Goal: Task Accomplishment & Management: Complete application form

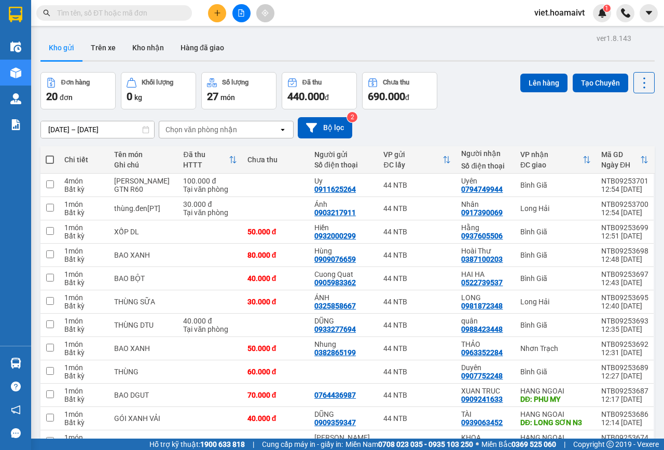
click at [164, 14] on input "text" at bounding box center [118, 12] width 122 height 11
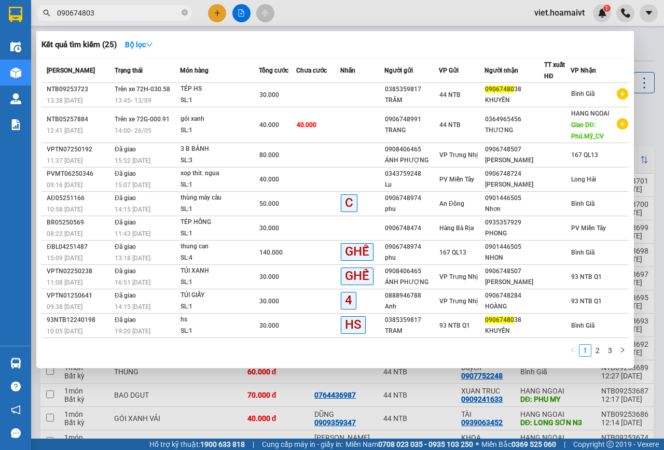
type input "0906748038"
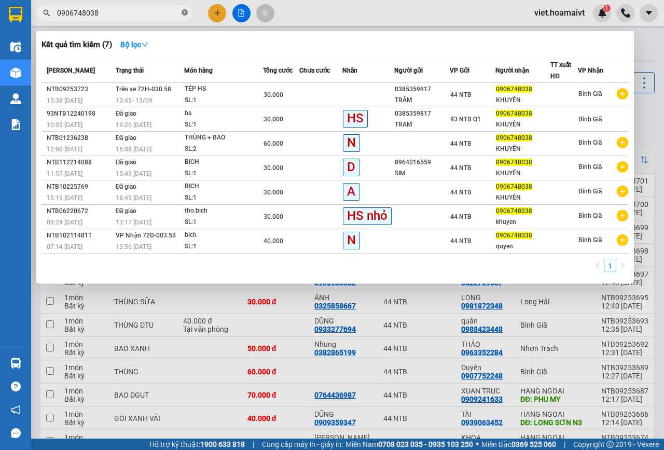
click at [181, 13] on icon "close-circle" at bounding box center [184, 12] width 6 height 6
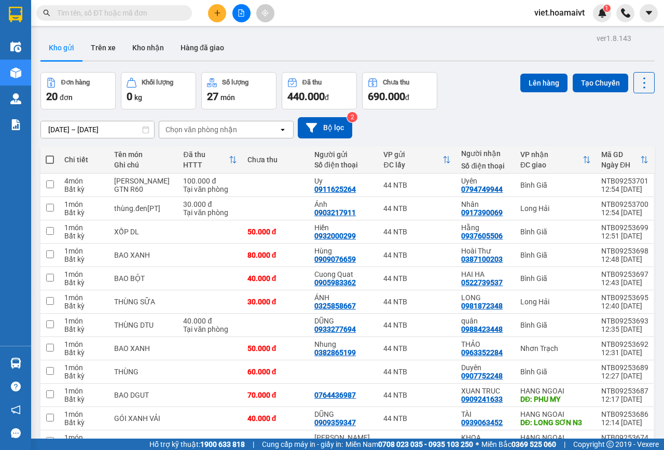
click at [186, 128] on div "Chọn văn phòng nhận" at bounding box center [201, 129] width 72 height 10
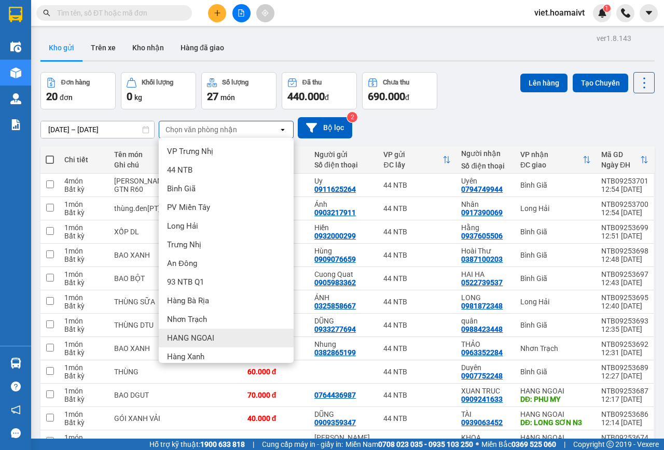
click at [198, 344] on div "HANG NGOAI" at bounding box center [226, 338] width 135 height 19
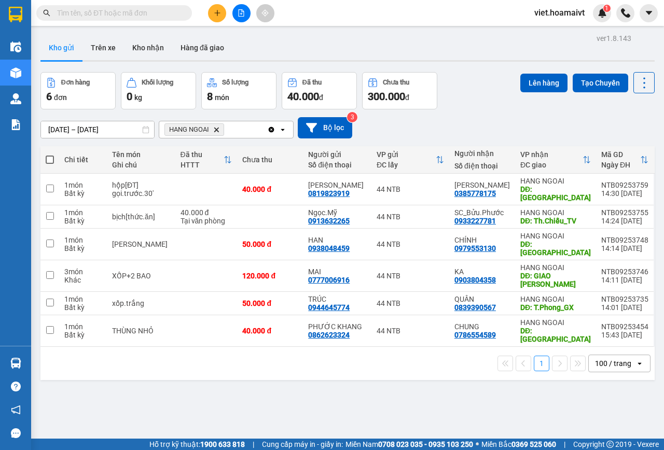
click at [93, 131] on input "[DATE] – [DATE]" at bounding box center [97, 129] width 113 height 17
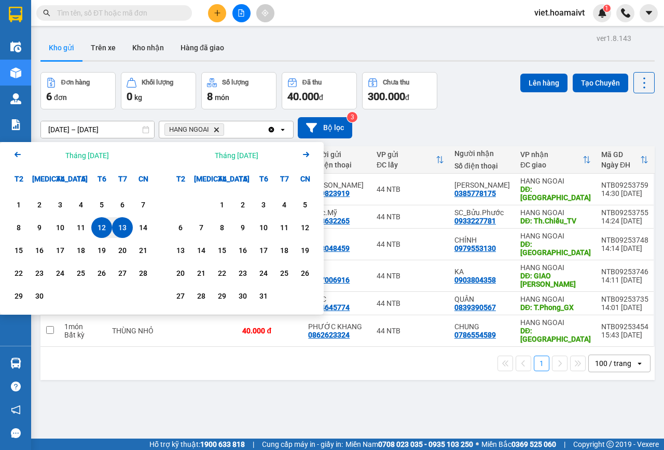
click at [123, 220] on div "13" at bounding box center [122, 227] width 21 height 21
type input "[DATE] – [DATE]"
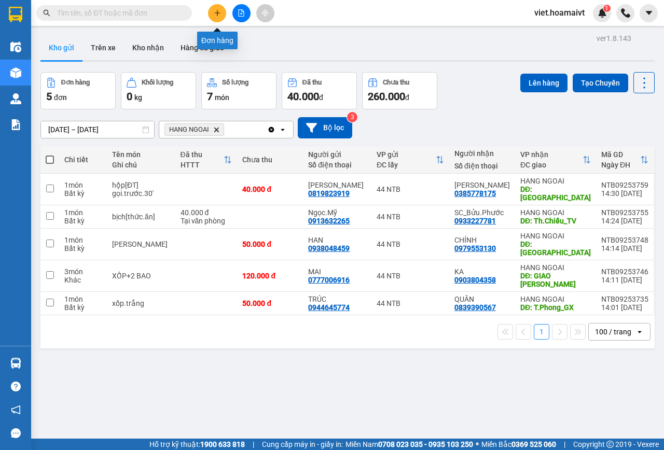
click at [206, 14] on div at bounding box center [241, 13] width 78 height 18
click at [216, 15] on icon "plus" at bounding box center [217, 12] width 7 height 7
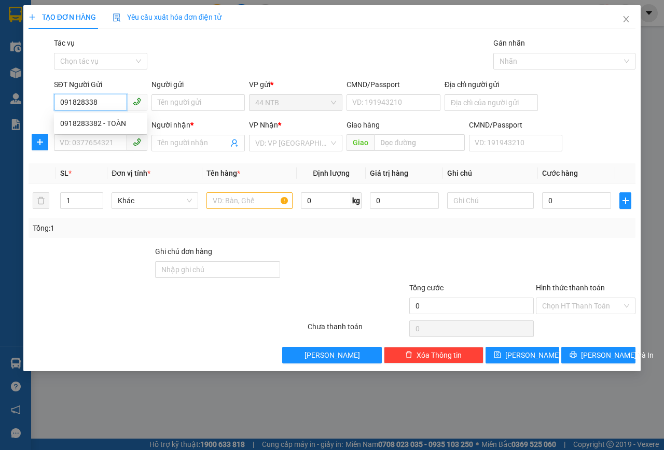
type input "0918283382"
click at [127, 126] on div "0918283382 - TOÀN" at bounding box center [100, 123] width 81 height 11
type input "TOÀN"
type input "0814411350"
type input "phương"
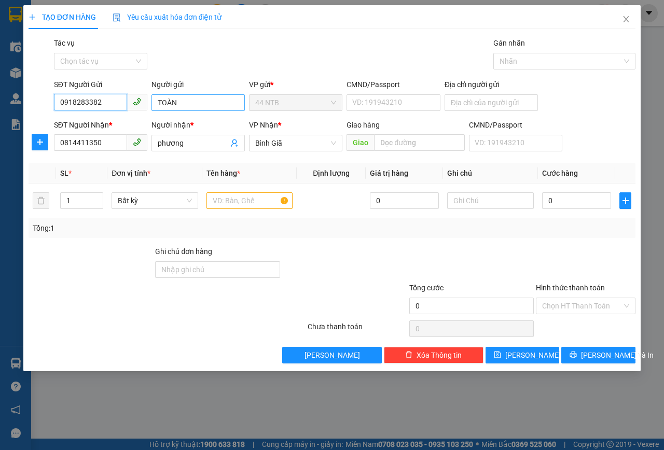
type input "0918283382"
click at [224, 100] on input "TOÀN" at bounding box center [197, 102] width 93 height 17
type input "Toàn"
click at [207, 56] on div "Gói vận chuyển * Tiêu chuẩn Tác vụ Chọn tác vụ Gán nhãn Nhãn" at bounding box center [344, 55] width 585 height 36
click at [161, 137] on input "phương" at bounding box center [193, 142] width 71 height 11
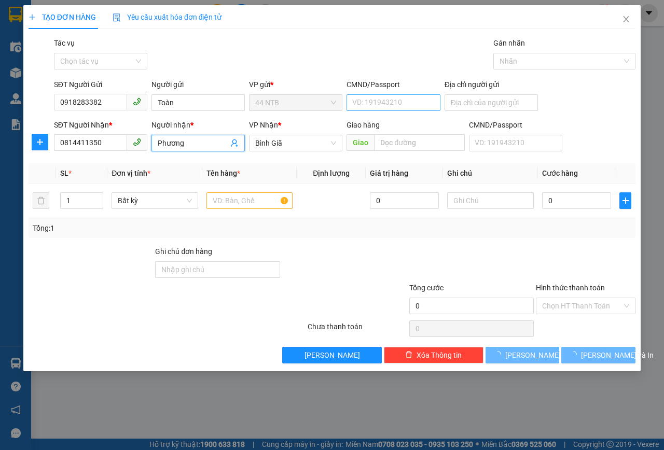
type input "Phương"
click at [386, 104] on input "CMND/Passport" at bounding box center [392, 102] width 93 height 17
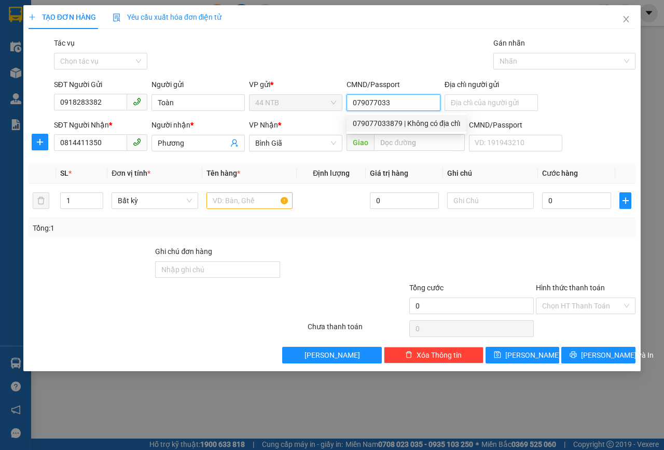
click at [398, 130] on div "079077033879 | Không có địa chỉ" at bounding box center [406, 123] width 120 height 17
type input "079077033879"
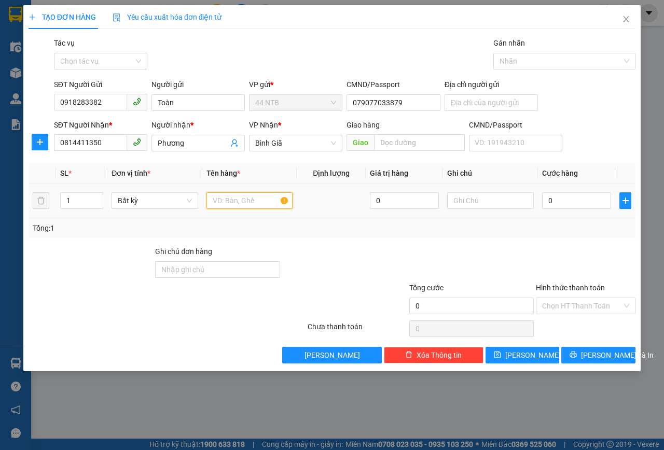
click at [266, 201] on input "text" at bounding box center [249, 200] width 87 height 17
type input "thùng[đồ.chơi]"
click at [578, 199] on input "0" at bounding box center [576, 200] width 69 height 17
type input "3"
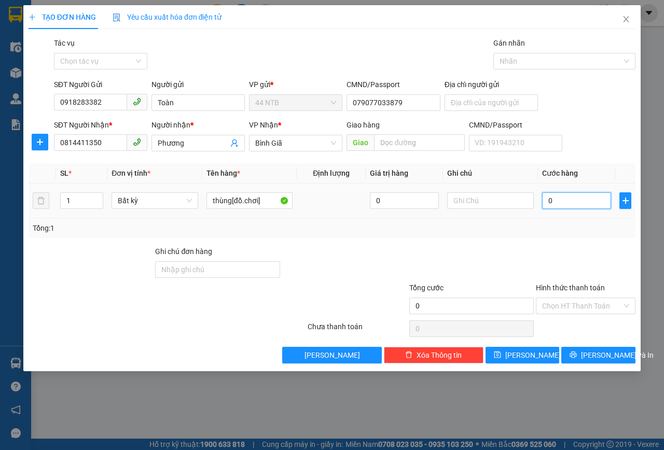
type input "3"
type input "30"
type input "30.000"
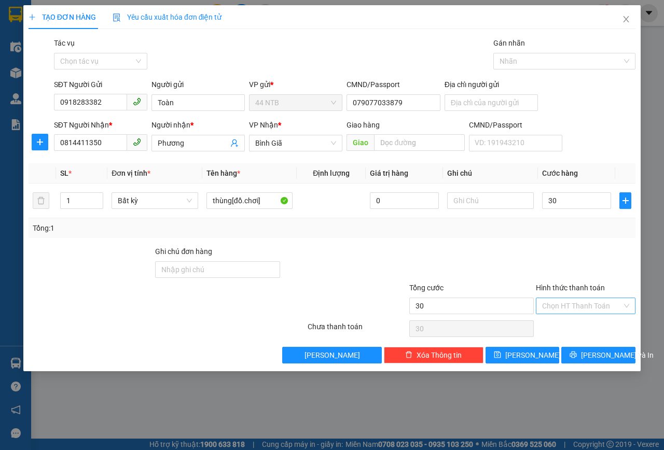
type input "30.000"
click at [580, 305] on input "Hình thức thanh toán" at bounding box center [582, 306] width 80 height 16
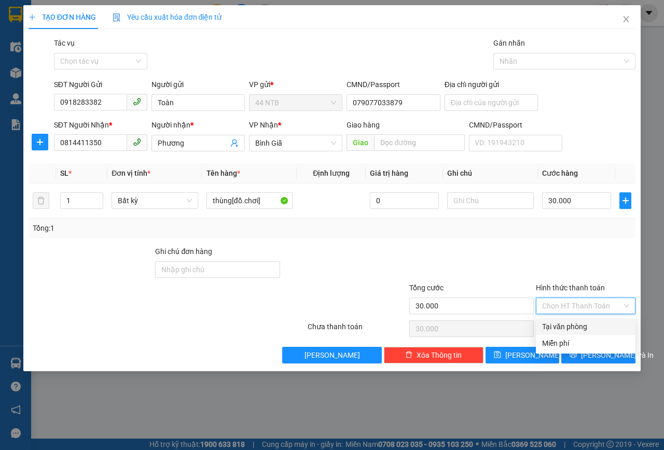
click at [568, 328] on div "Tại văn phòng" at bounding box center [585, 326] width 87 height 11
type input "0"
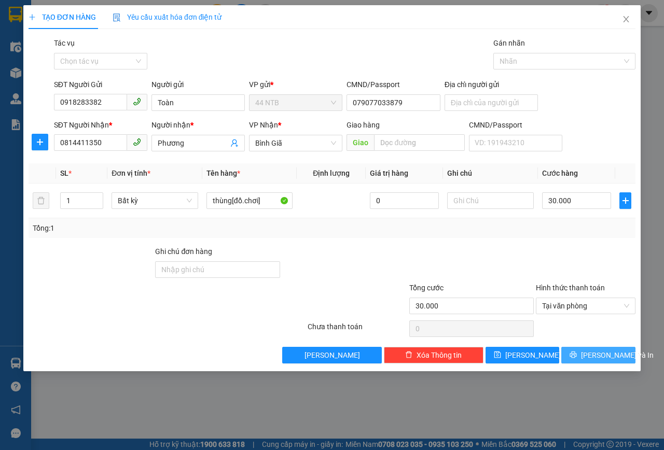
click at [590, 355] on span "[PERSON_NAME] và In" at bounding box center [617, 354] width 73 height 11
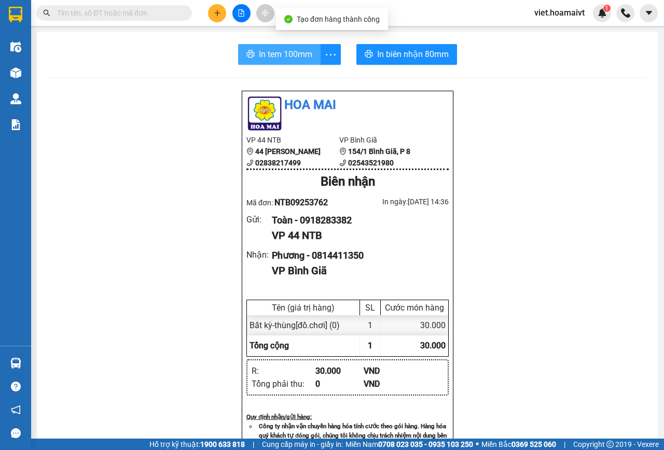
click at [290, 49] on span "In tem 100mm" at bounding box center [285, 54] width 53 height 13
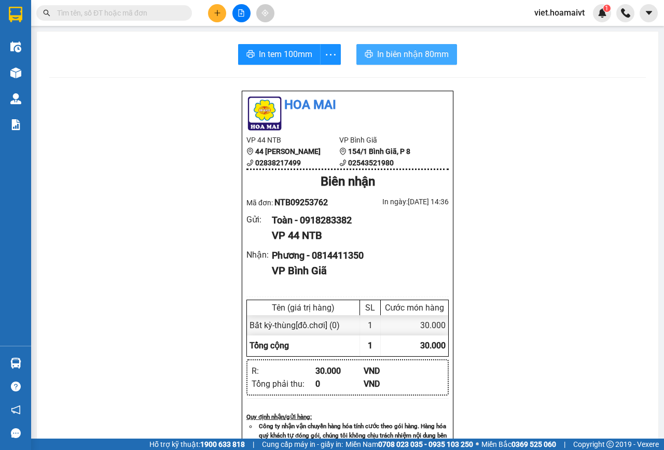
click at [411, 64] on button "In biên nhận 80mm" at bounding box center [406, 54] width 101 height 21
click at [416, 63] on button "In biên nhận 80mm" at bounding box center [406, 54] width 101 height 21
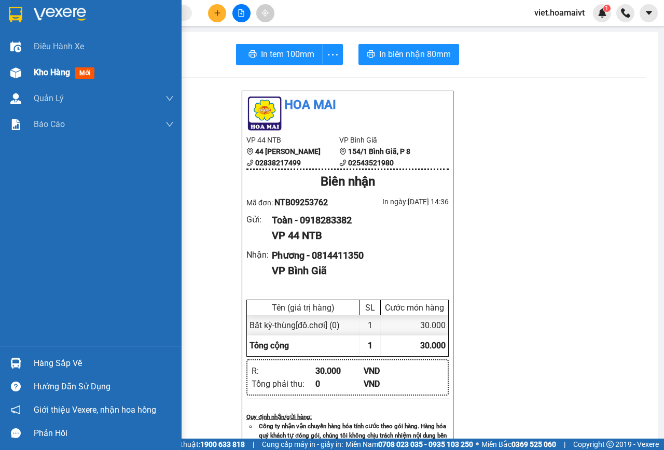
click at [33, 81] on div "Kho hàng mới" at bounding box center [90, 73] width 181 height 26
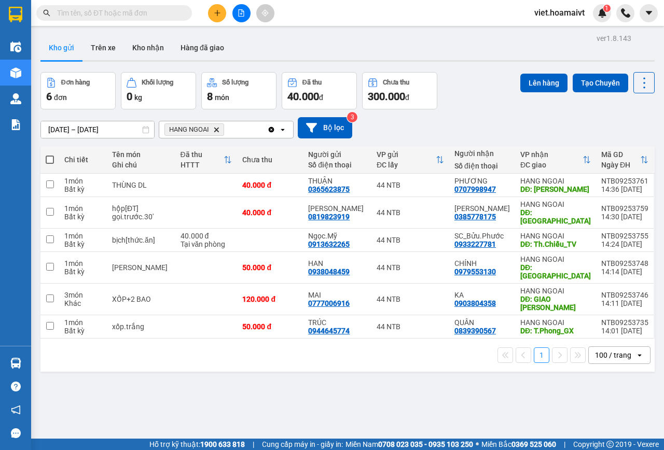
click at [214, 10] on icon "plus" at bounding box center [217, 12] width 7 height 7
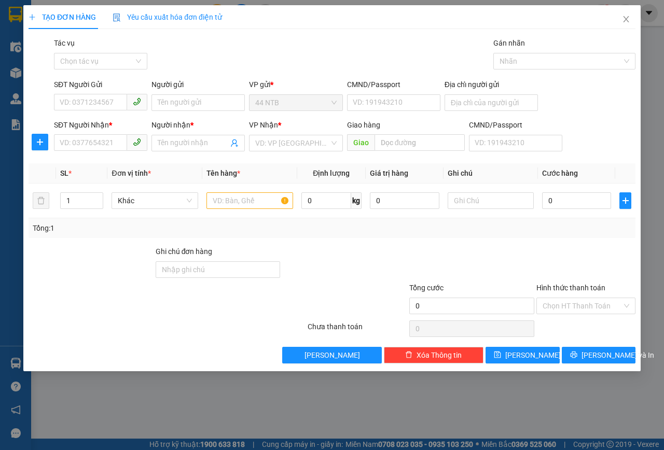
click at [101, 92] on div "SĐT Người Gửi" at bounding box center [100, 87] width 93 height 16
click at [102, 103] on input "SĐT Người Gửi" at bounding box center [90, 102] width 73 height 17
type input "0933863846"
click at [119, 120] on div "0933863846 - phượng" at bounding box center [100, 123] width 81 height 11
type input "phượng"
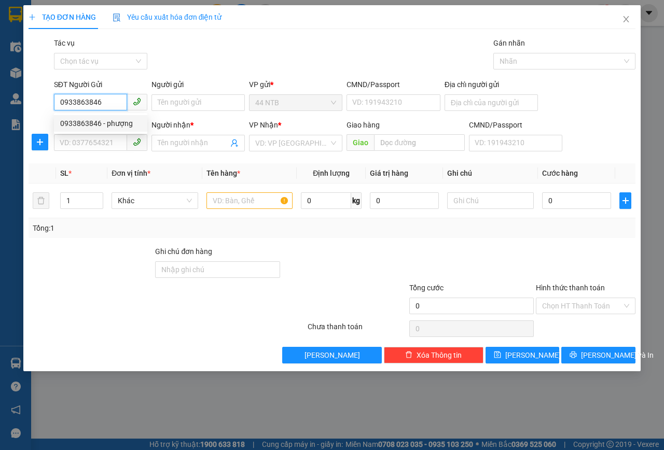
type input "0933863846"
type input "phượng"
type input "PHÚ MỸ"
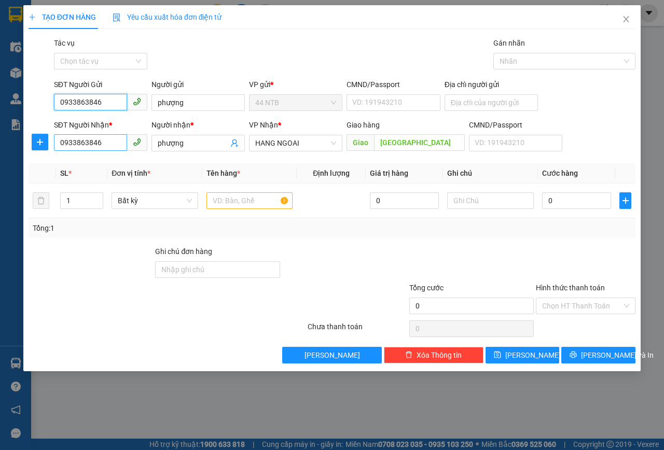
type input "0933863846"
drag, startPoint x: 119, startPoint y: 142, endPoint x: 0, endPoint y: 183, distance: 125.8
click at [0, 183] on div "TẠO ĐƠN HÀNG Yêu cầu xuất hóa đơn điện tử Transit Pickup Surcharge Ids Transit …" at bounding box center [332, 225] width 664 height 450
type input "0933793128"
click at [116, 163] on div "0933793128 - MINH" at bounding box center [100, 163] width 81 height 11
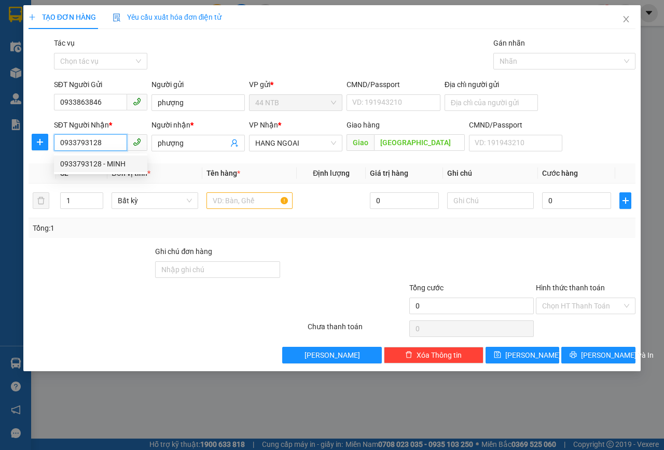
type input "MINH"
type input "0933793128"
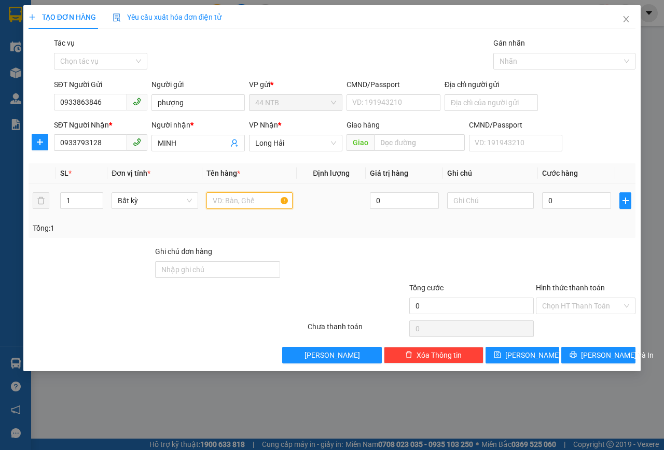
click at [257, 196] on input "text" at bounding box center [249, 200] width 87 height 17
type input "thùng"
drag, startPoint x: 187, startPoint y: 99, endPoint x: 96, endPoint y: 130, distance: 95.8
click at [96, 130] on form "SĐT Người Gửi 0933863846 Người gửi phượng phượng VP gửi * 44 NTB CMND/Passport …" at bounding box center [332, 117] width 607 height 77
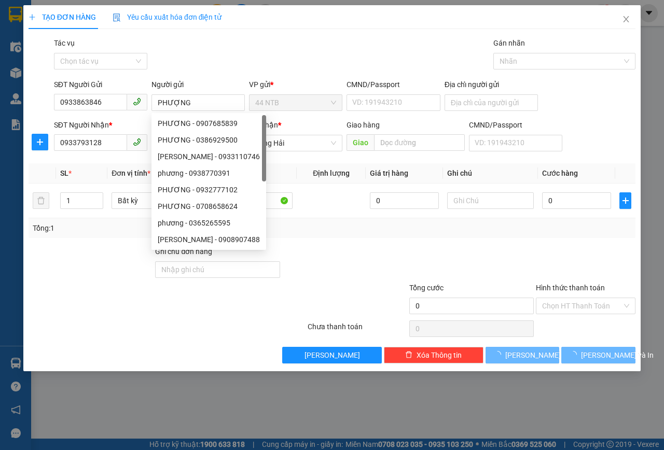
click at [393, 43] on div "Gói vận chuyển * Tiêu chuẩn Tác vụ Chọn tác vụ Gán nhãn Nhãn" at bounding box center [344, 55] width 585 height 36
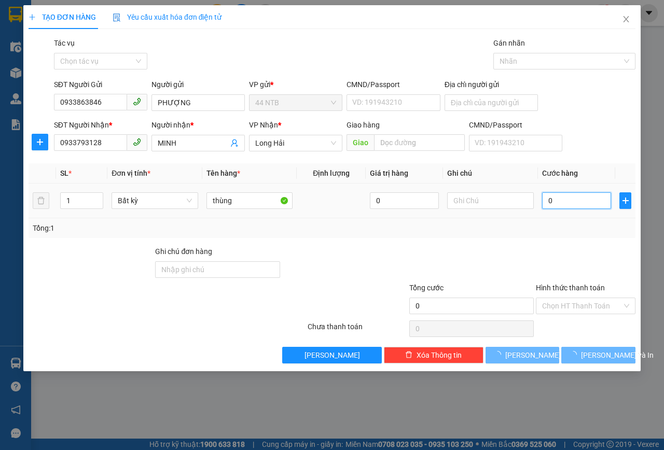
click at [550, 199] on input "0" at bounding box center [576, 200] width 69 height 17
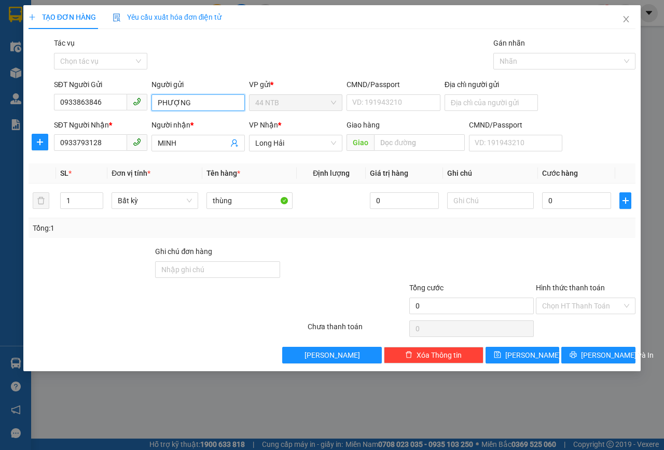
drag, startPoint x: 193, startPoint y: 103, endPoint x: 85, endPoint y: 128, distance: 110.6
click at [85, 128] on form "SĐT Người Gửi 0933863846 Người gửi PHƯỢNG PHƯỢNG VP gửi * 44 NTB CMND/Passpor…" at bounding box center [332, 117] width 607 height 77
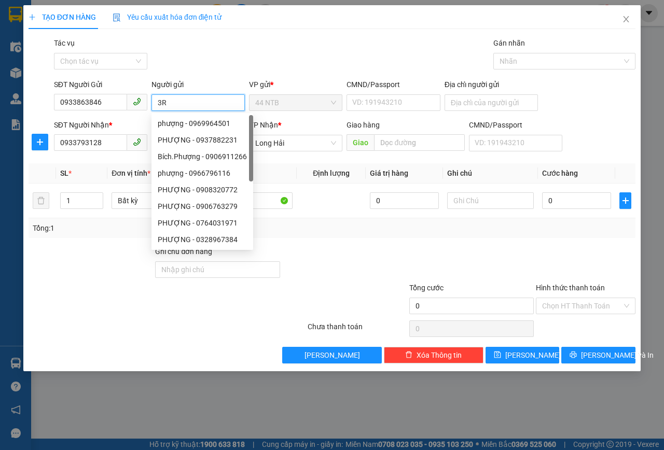
type input "3R"
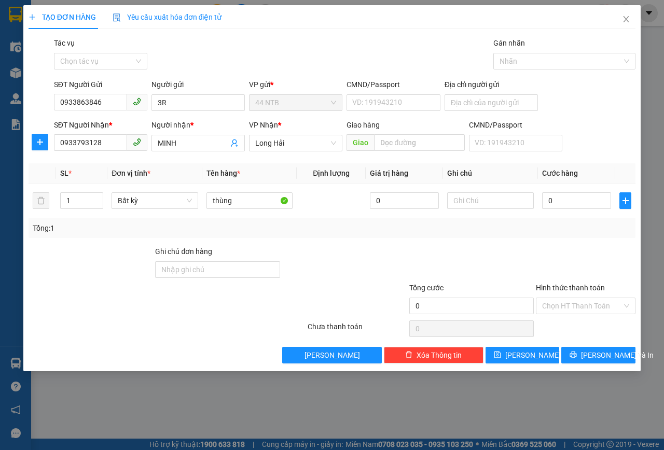
click at [379, 45] on div "Gói vận chuyển * Tiêu chuẩn Tác vụ Chọn tác vụ Gán nhãn Nhãn" at bounding box center [344, 55] width 585 height 36
click at [576, 206] on input "0" at bounding box center [576, 200] width 69 height 17
type input "1"
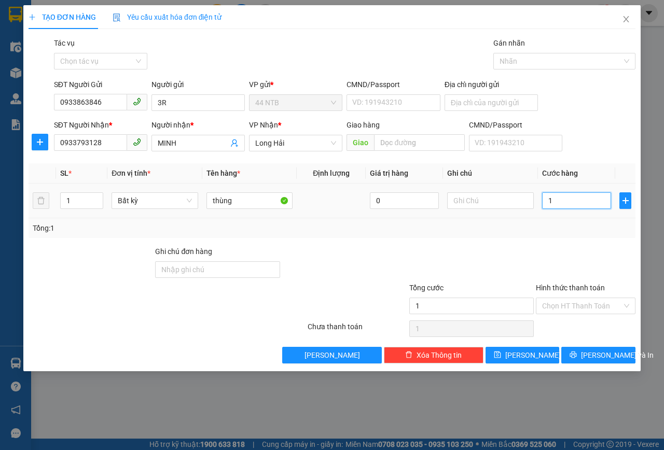
type input "18"
type input "180"
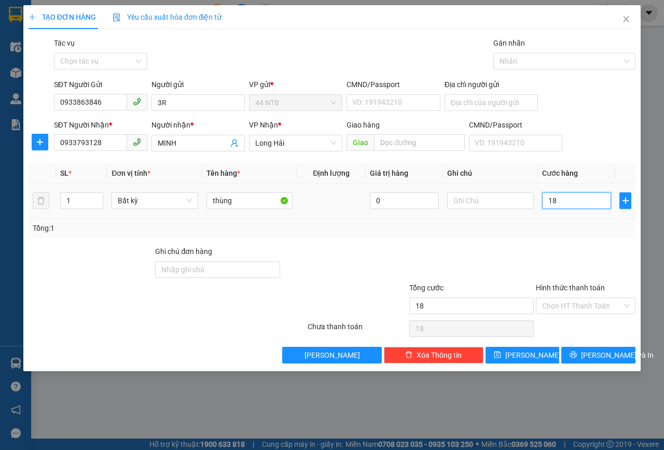
type input "180"
type input "180.000"
click at [603, 350] on span "[PERSON_NAME] và In" at bounding box center [617, 354] width 73 height 11
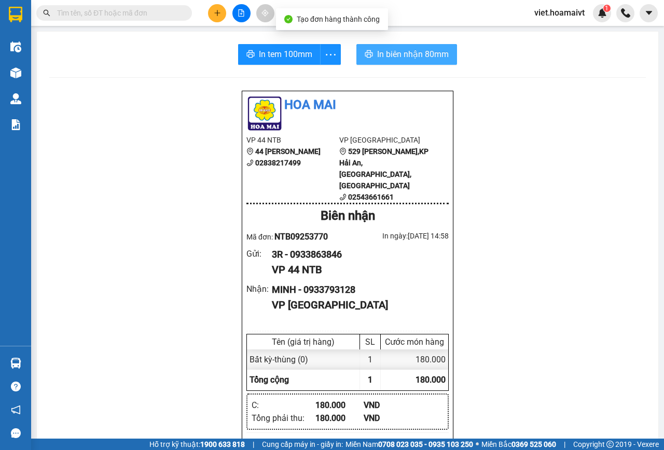
click at [385, 54] on span "In biên nhận 80mm" at bounding box center [413, 54] width 72 height 13
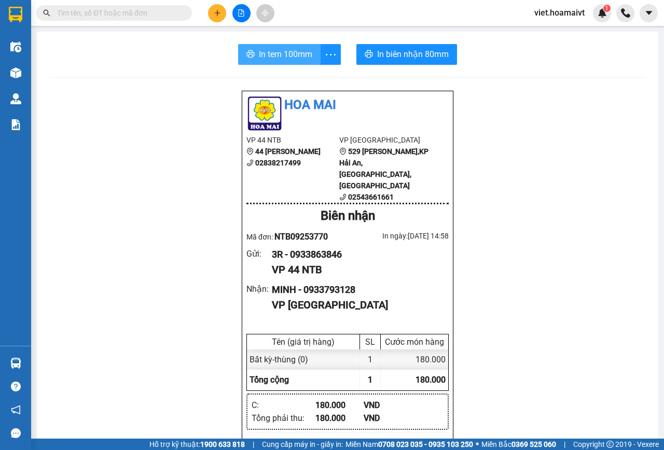
click at [284, 44] on button "In tem 100mm" at bounding box center [279, 54] width 82 height 21
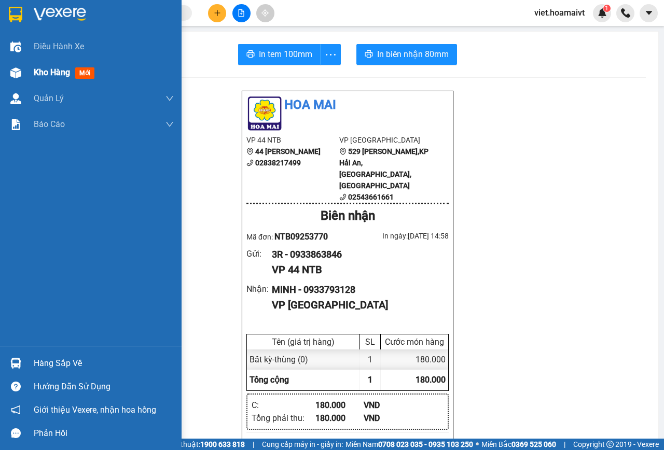
click at [44, 71] on span "Kho hàng" at bounding box center [52, 72] width 36 height 10
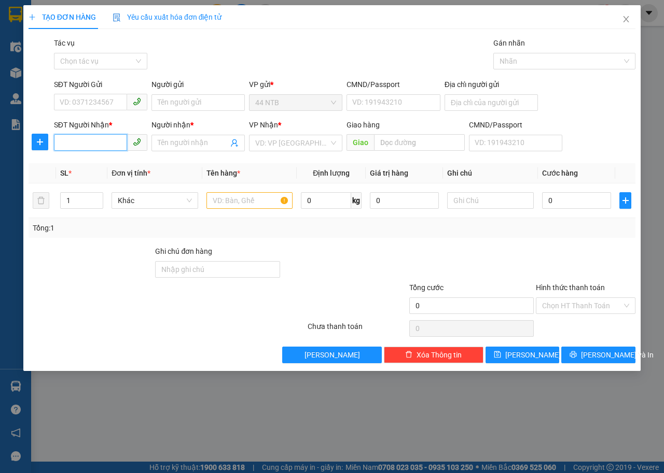
click at [85, 142] on input "SĐT Người Nhận *" at bounding box center [90, 142] width 73 height 17
type input "0918362986"
click at [79, 169] on div "0918362986 - Hoa" at bounding box center [100, 163] width 81 height 11
type input "Hoa"
type input "0918362986"
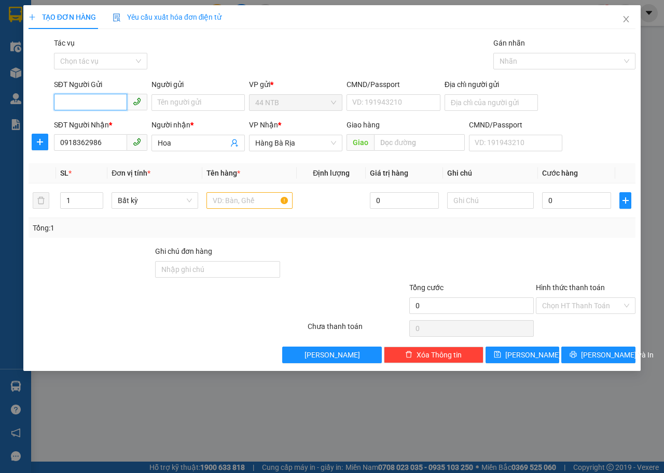
click at [88, 105] on input "SĐT Người Gửi" at bounding box center [90, 102] width 73 height 17
click at [77, 122] on div "0764090771 - [PERSON_NAME]" at bounding box center [111, 123] width 102 height 11
type input "0764090771"
type input "TRINH"
type input "051164000290"
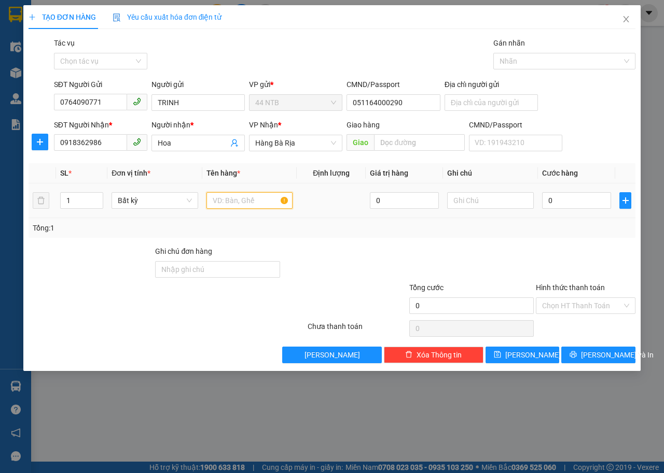
click at [250, 201] on input "text" at bounding box center [249, 200] width 87 height 17
type input "KIỆN XỐP"
type input "30"
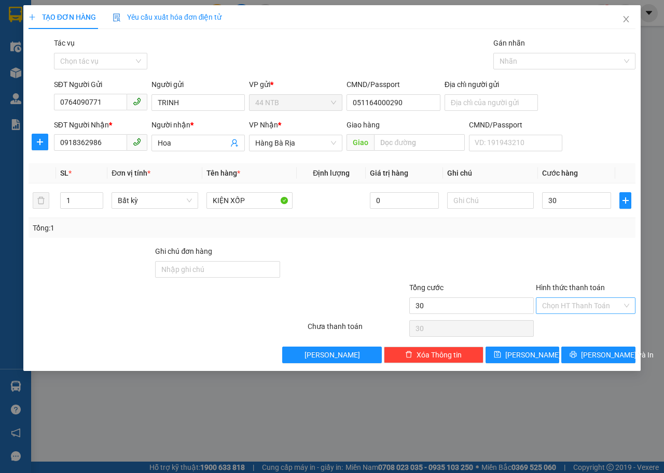
type input "30.000"
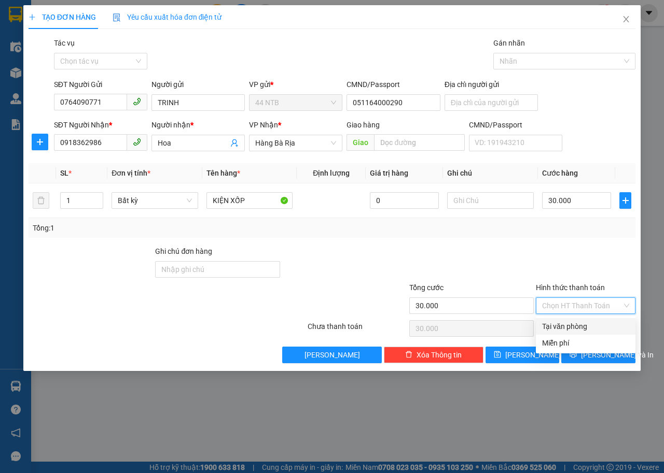
click at [558, 306] on input "Hình thức thanh toán" at bounding box center [582, 306] width 80 height 16
click at [555, 324] on div "Tại văn phòng" at bounding box center [585, 326] width 87 height 11
type input "0"
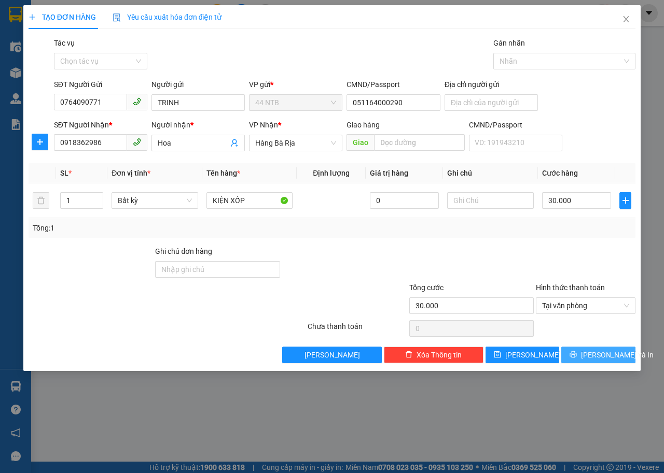
click at [577, 356] on icon "printer" at bounding box center [573, 355] width 7 height 7
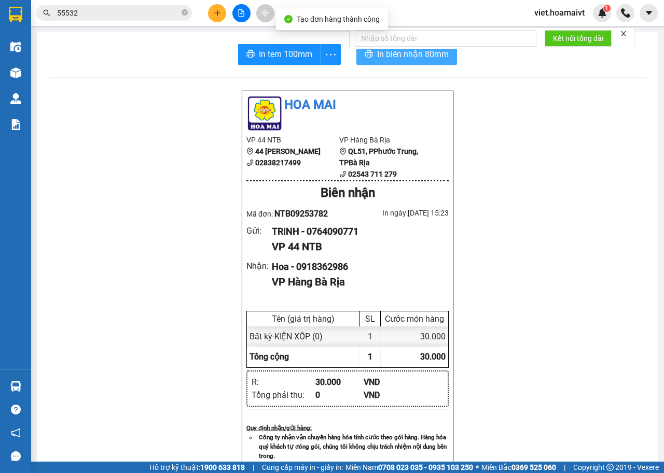
click at [367, 54] on icon "printer" at bounding box center [368, 54] width 8 height 8
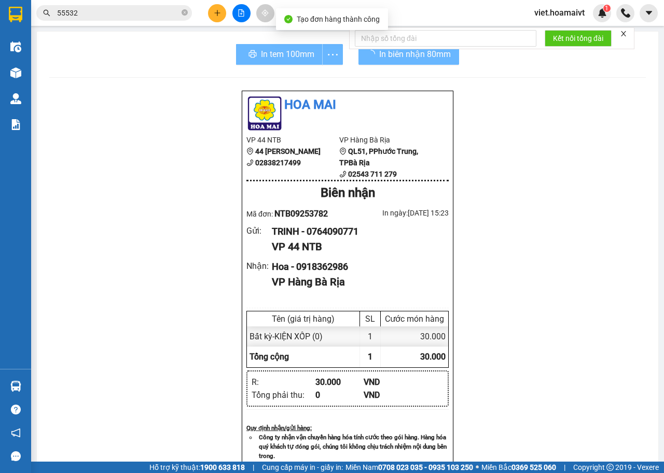
click at [275, 57] on span "In tem 100mm" at bounding box center [287, 54] width 53 height 13
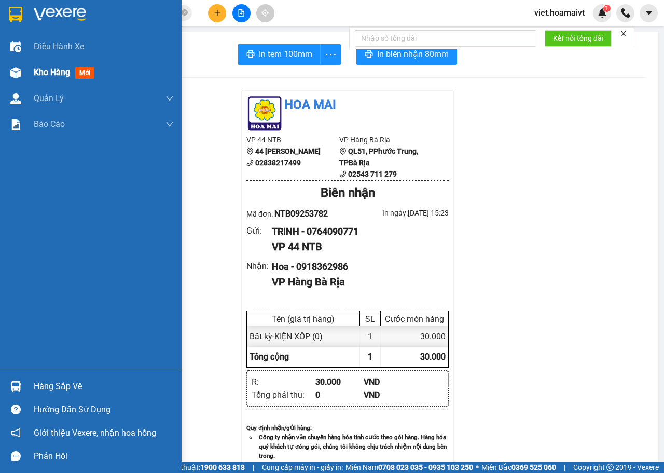
click at [64, 75] on span "Kho hàng" at bounding box center [52, 72] width 36 height 10
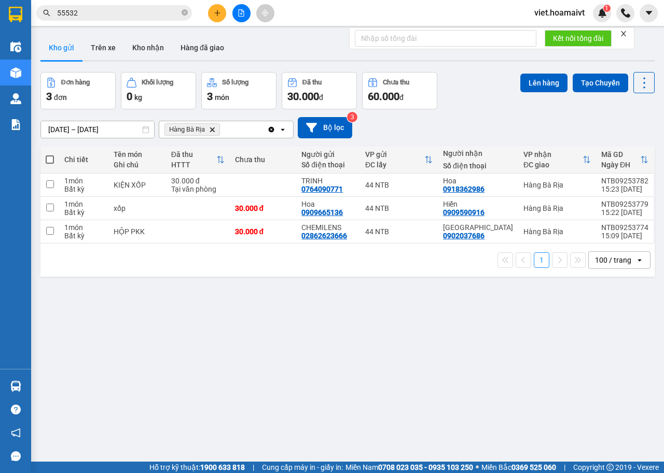
click at [49, 160] on span at bounding box center [50, 160] width 8 height 8
click at [50, 155] on input "checkbox" at bounding box center [50, 155] width 0 height 0
checkbox input "true"
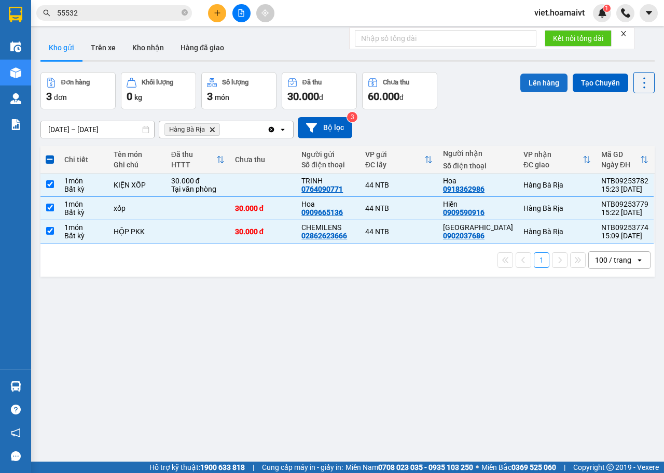
click at [522, 83] on button "Lên hàng" at bounding box center [543, 83] width 47 height 19
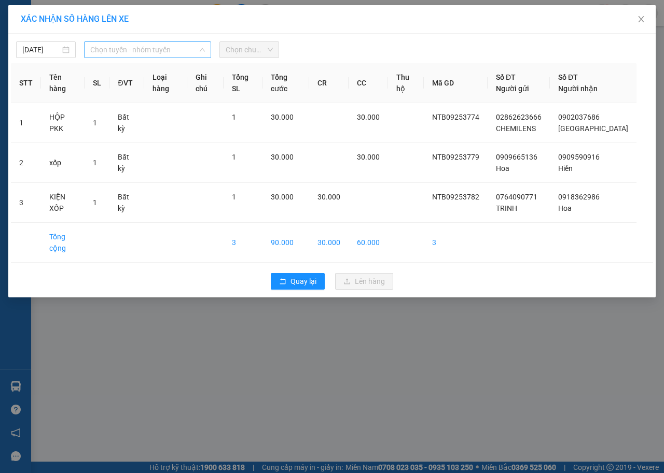
click at [157, 51] on span "Chọn tuyến - nhóm tuyến" at bounding box center [147, 50] width 115 height 16
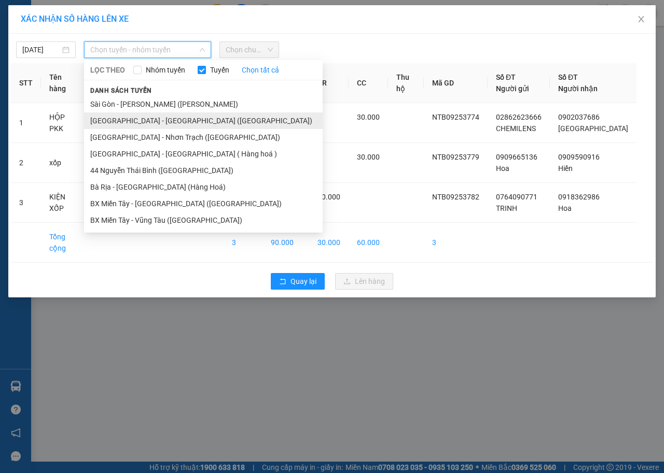
click at [151, 118] on li "[GEOGRAPHIC_DATA] - [GEOGRAPHIC_DATA] ([GEOGRAPHIC_DATA])" at bounding box center [203, 121] width 238 height 17
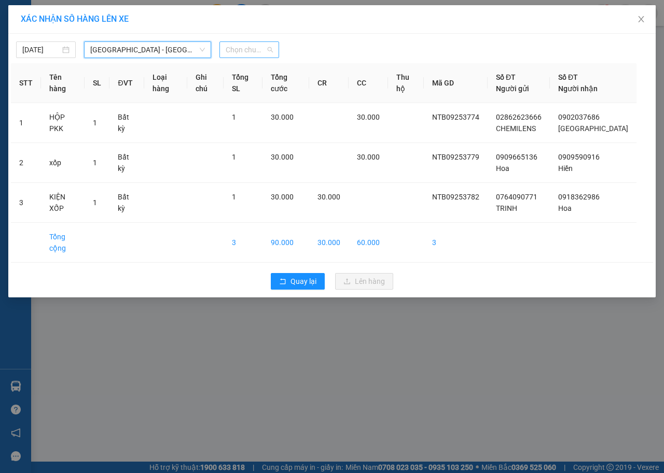
click at [249, 49] on span "Chọn chuyến" at bounding box center [249, 50] width 47 height 16
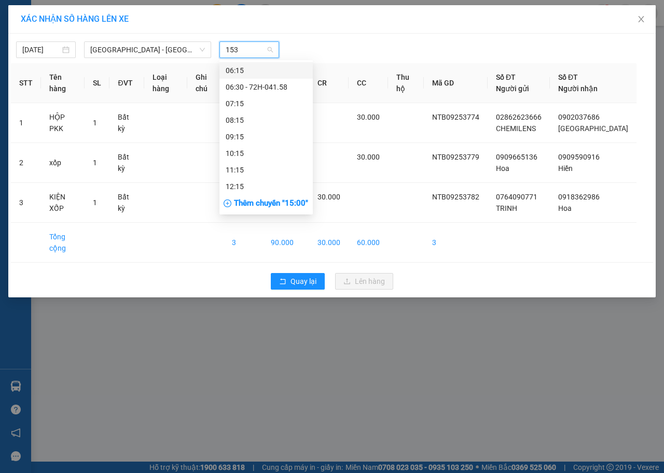
type input "1530"
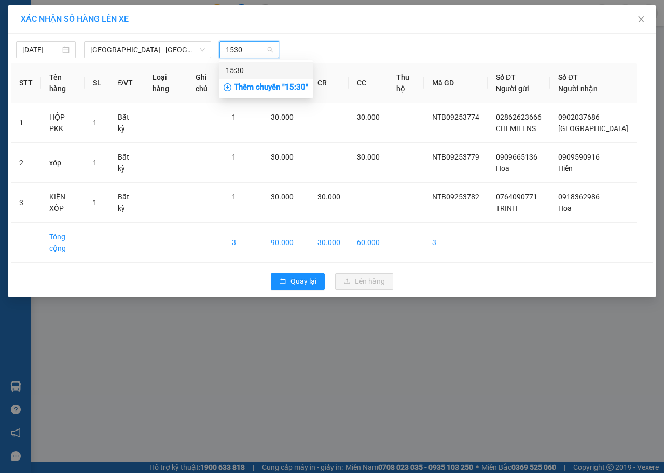
click at [245, 72] on div "15:30" at bounding box center [266, 70] width 81 height 11
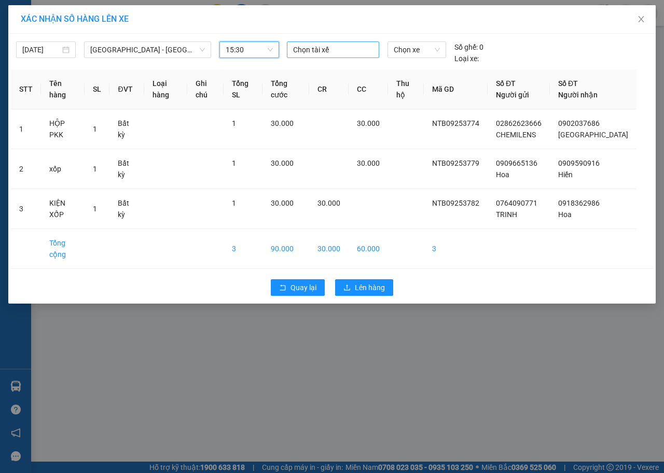
click at [311, 52] on div at bounding box center [332, 50] width 87 height 12
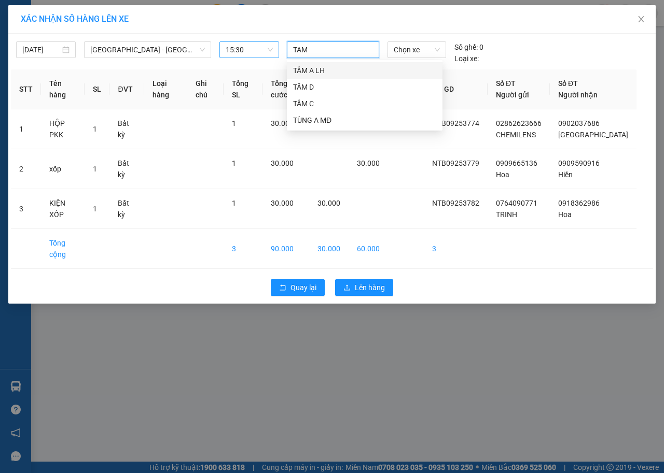
type input "TAM C"
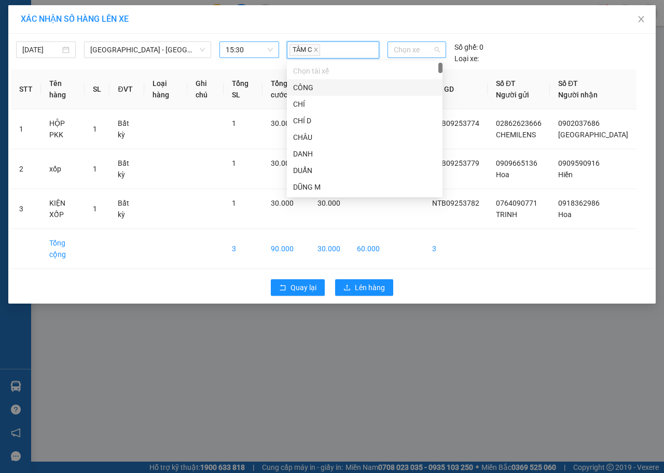
click at [409, 51] on span "Chọn xe" at bounding box center [417, 50] width 46 height 16
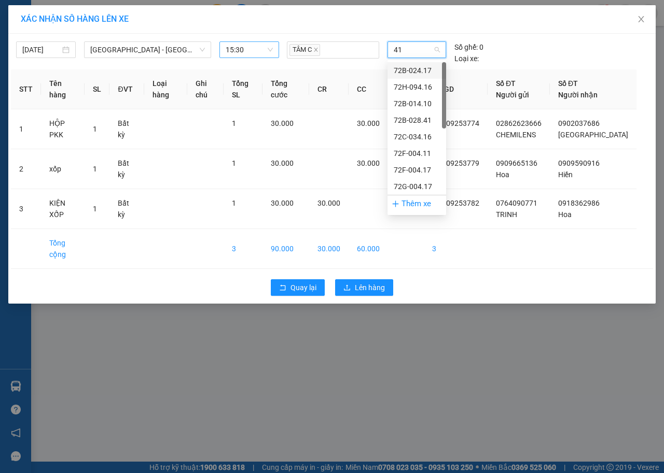
type input "417"
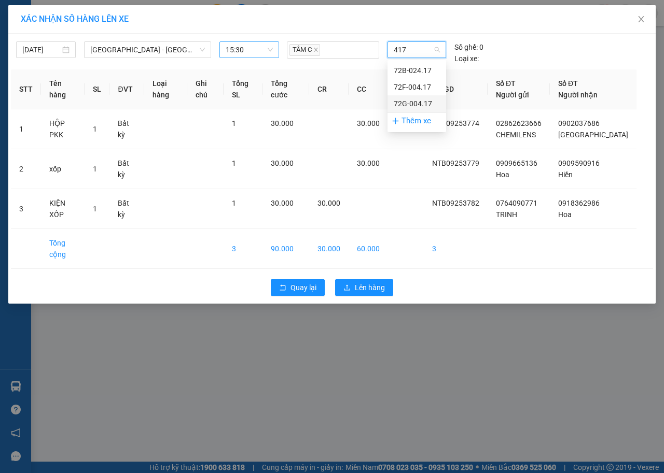
click at [416, 103] on div "72G-004.17" at bounding box center [417, 103] width 46 height 11
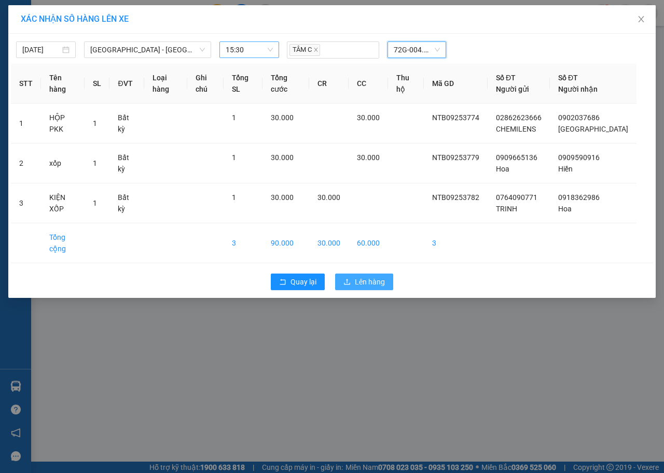
click at [376, 276] on span "Lên hàng" at bounding box center [370, 281] width 30 height 11
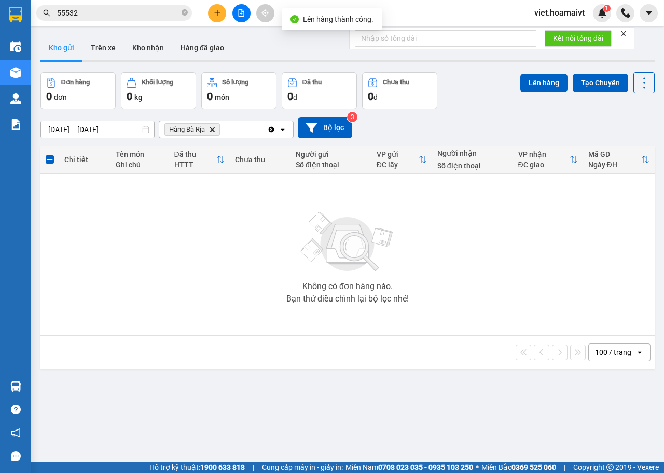
click at [213, 128] on icon "Delete" at bounding box center [212, 130] width 6 height 6
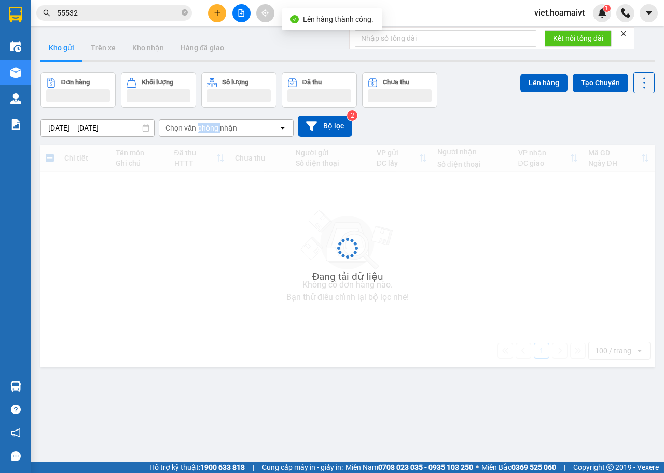
click at [213, 128] on div "Chọn văn phòng nhận" at bounding box center [201, 128] width 72 height 10
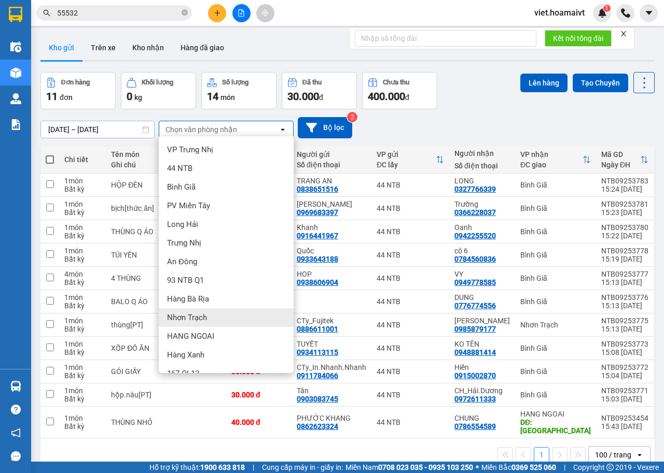
click at [210, 318] on div "Nhơn Trạch" at bounding box center [226, 317] width 135 height 19
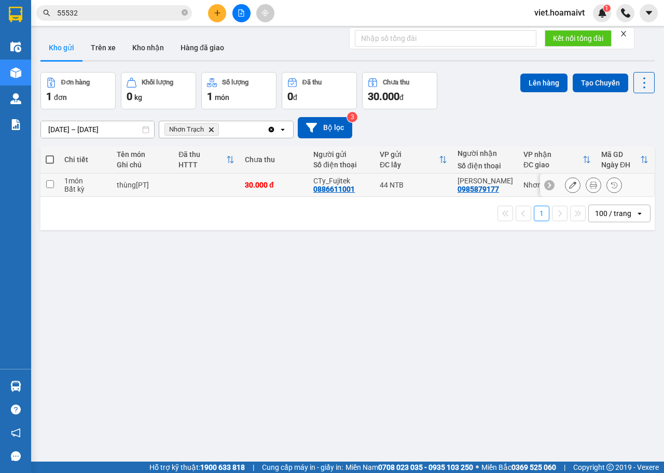
click at [189, 186] on td at bounding box center [206, 185] width 66 height 23
checkbox input "true"
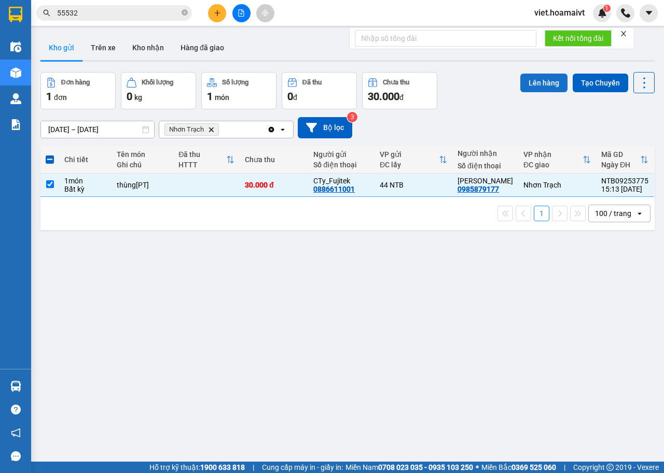
click at [529, 86] on button "Lên hàng" at bounding box center [543, 83] width 47 height 19
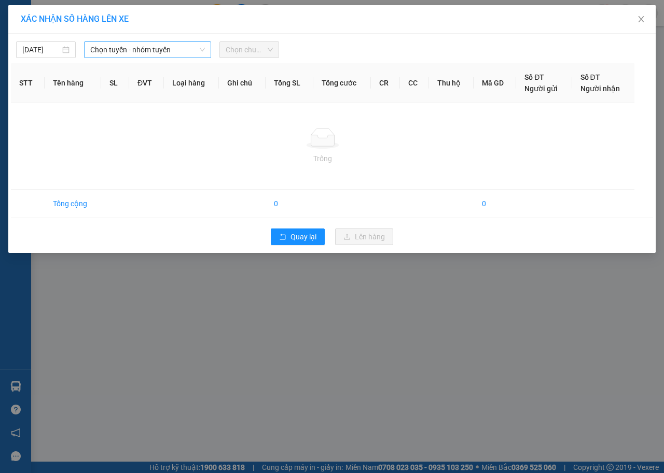
click at [133, 43] on span "Chọn tuyến - nhóm tuyến" at bounding box center [147, 50] width 115 height 16
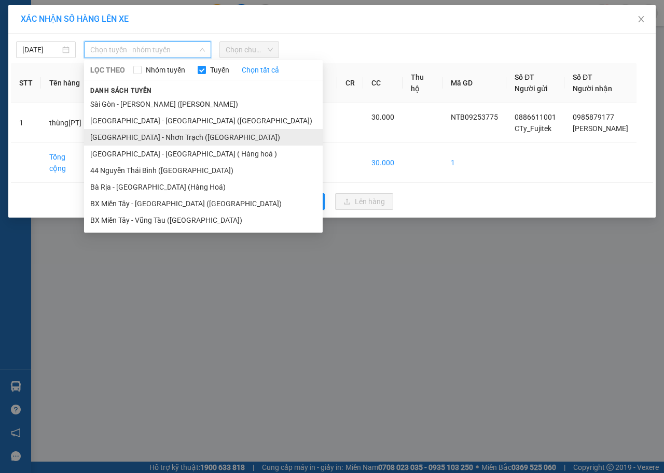
click at [139, 139] on li "[GEOGRAPHIC_DATA] - Nhơn Trạch ([GEOGRAPHIC_DATA])" at bounding box center [203, 137] width 238 height 17
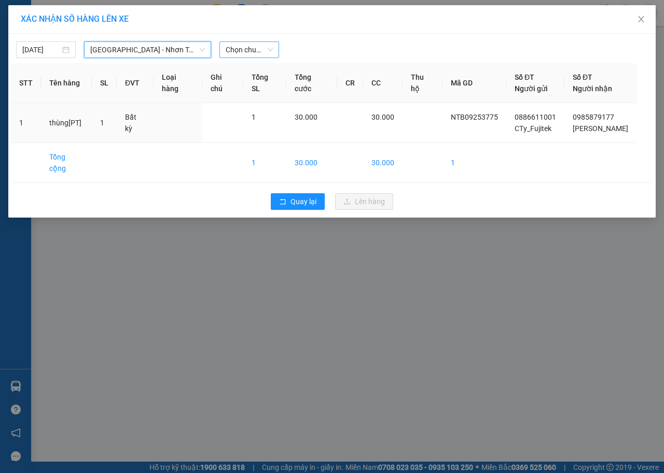
click at [258, 53] on span "Chọn chuyến" at bounding box center [249, 50] width 47 height 16
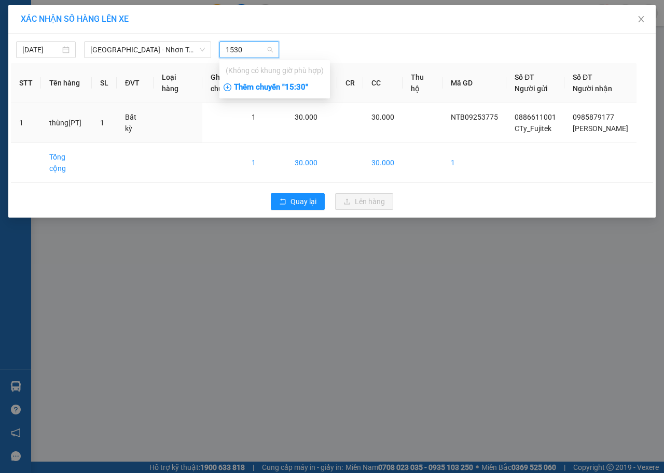
type input "1530"
click at [277, 86] on div "Thêm chuyến " 15:30 "" at bounding box center [274, 88] width 110 height 18
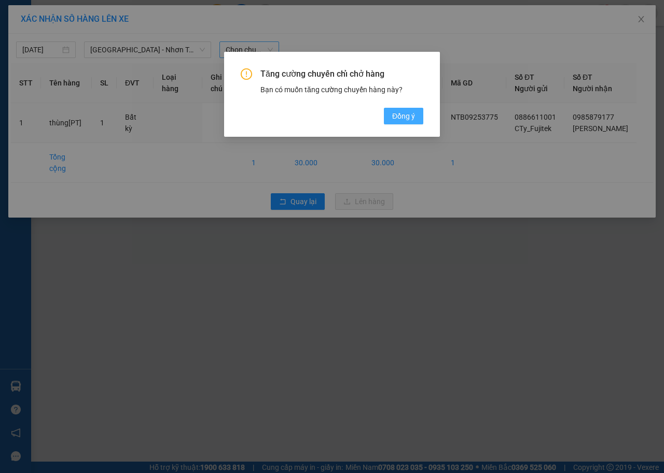
click at [401, 117] on span "Đồng ý" at bounding box center [403, 115] width 23 height 11
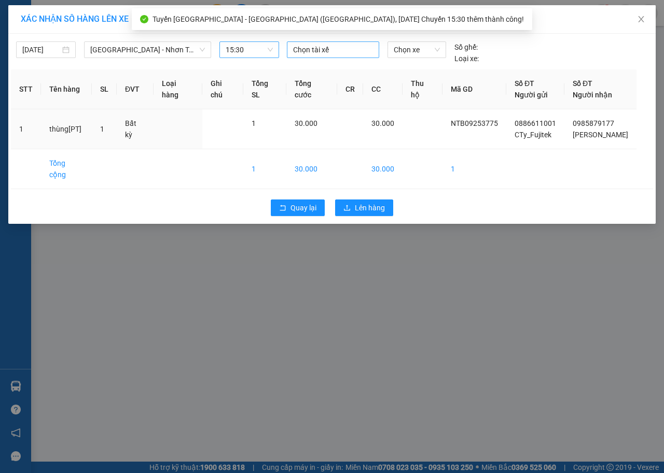
click at [350, 50] on div at bounding box center [332, 50] width 87 height 12
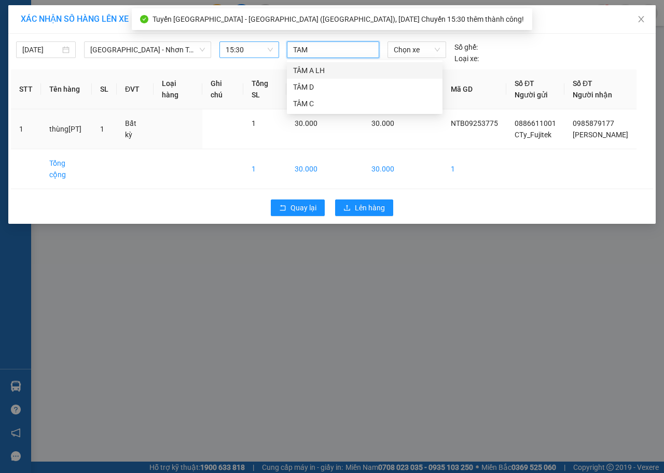
type input "TAM C"
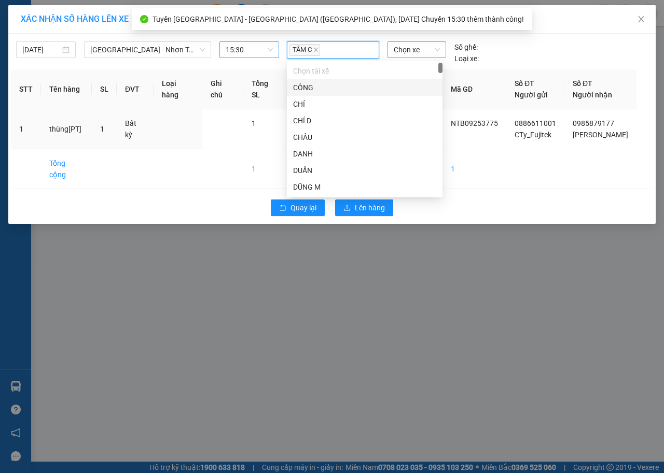
click at [444, 51] on div "Chọn xe" at bounding box center [416, 49] width 59 height 17
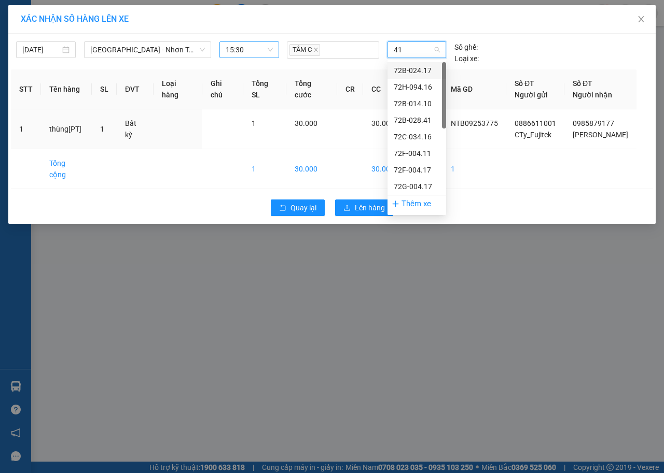
type input "417"
click at [425, 102] on div "72G-004.17" at bounding box center [417, 103] width 46 height 11
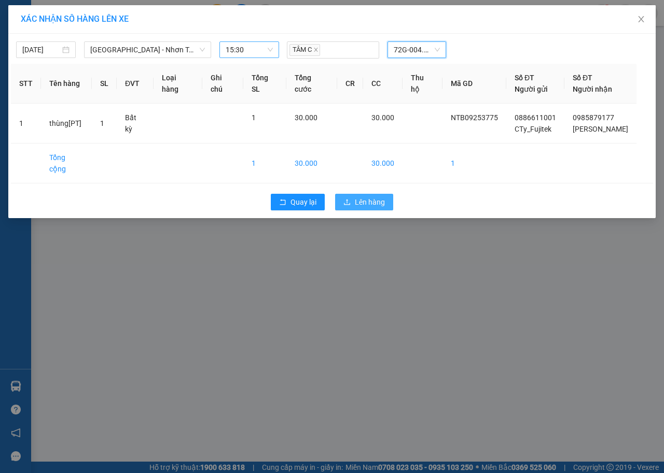
click at [370, 197] on span "Lên hàng" at bounding box center [370, 202] width 30 height 11
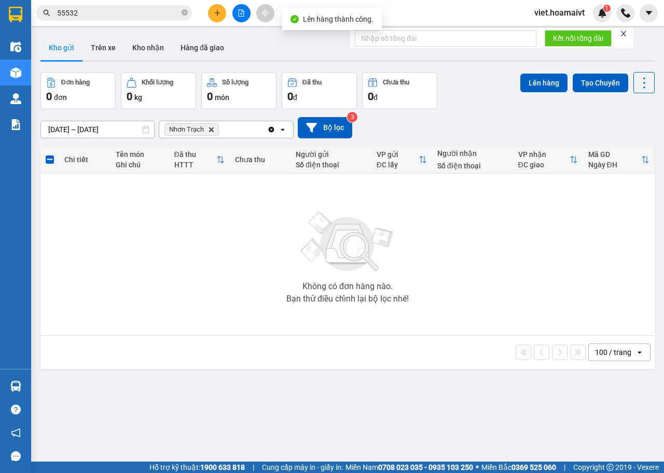
click at [208, 130] on icon "Delete" at bounding box center [211, 130] width 6 height 6
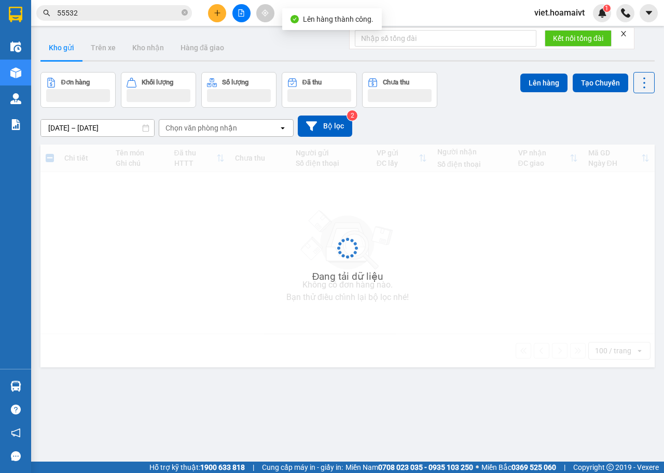
click at [208, 127] on div "Chọn văn phòng nhận" at bounding box center [201, 128] width 72 height 10
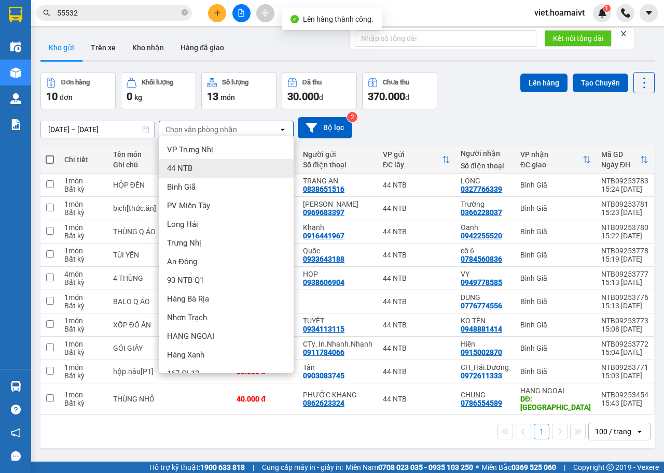
click at [195, 189] on span "Bình Giã" at bounding box center [181, 187] width 29 height 10
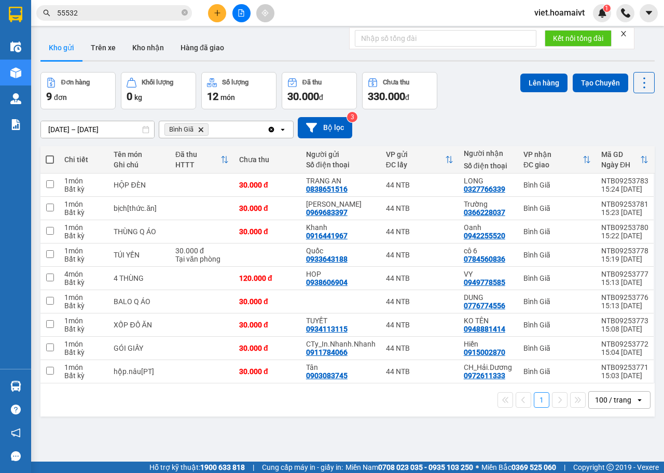
click at [46, 159] on span at bounding box center [50, 160] width 8 height 8
click at [50, 155] on input "checkbox" at bounding box center [50, 155] width 0 height 0
checkbox input "true"
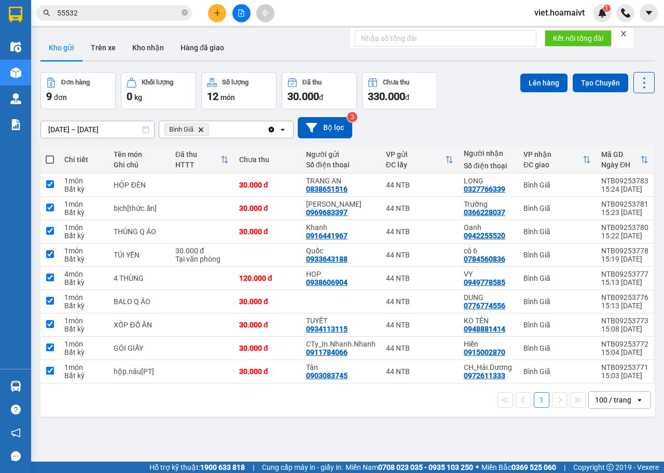
checkbox input "true"
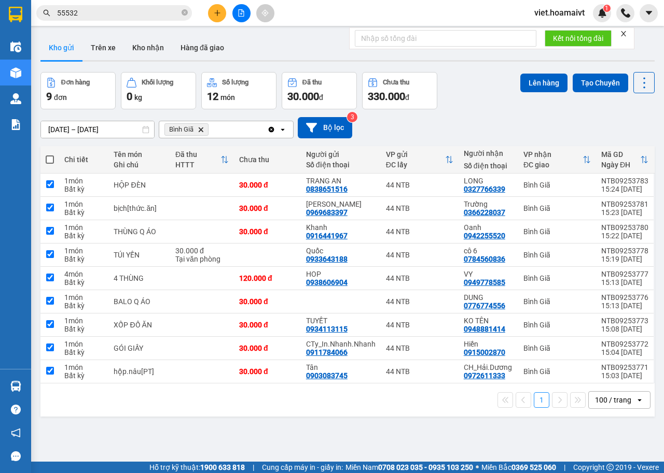
checkbox input "true"
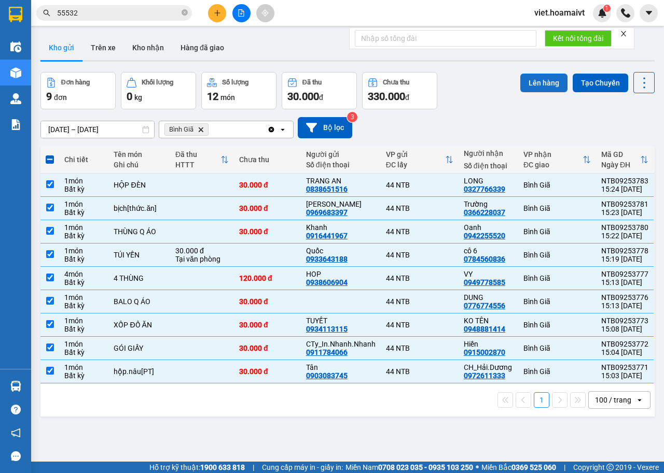
click at [537, 90] on button "Lên hàng" at bounding box center [543, 83] width 47 height 19
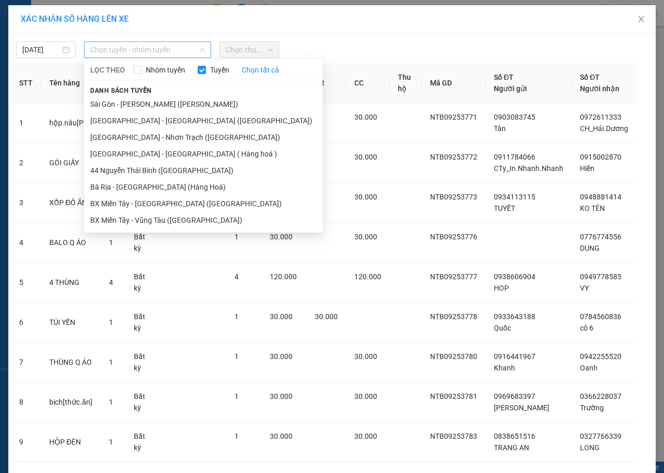
click at [157, 47] on span "Chọn tuyến - nhóm tuyến" at bounding box center [147, 50] width 115 height 16
click at [145, 103] on li "Sài Gòn - [PERSON_NAME] ([PERSON_NAME])" at bounding box center [203, 104] width 238 height 17
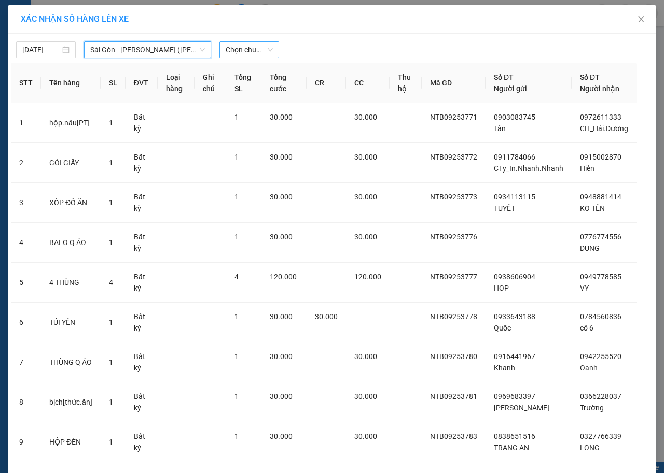
click at [240, 48] on span "Chọn chuyến" at bounding box center [249, 50] width 47 height 16
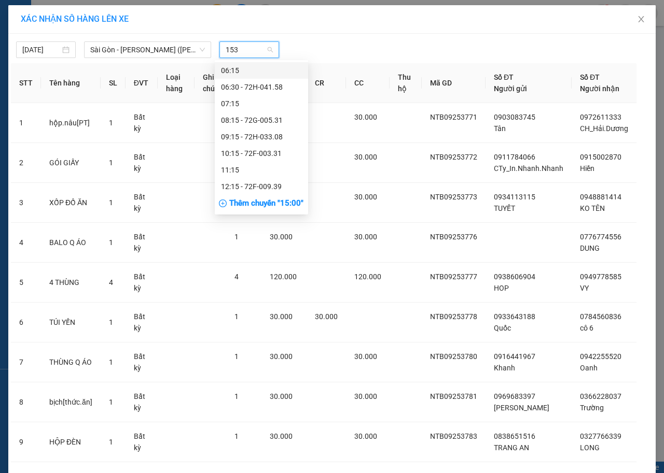
type input "1530"
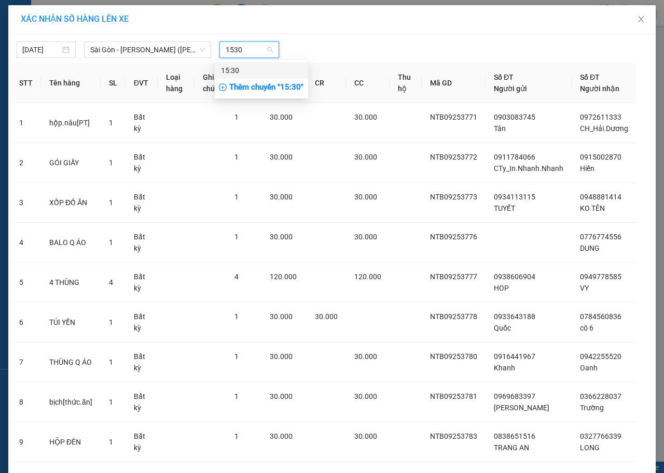
click at [240, 66] on div "15:30" at bounding box center [261, 70] width 81 height 11
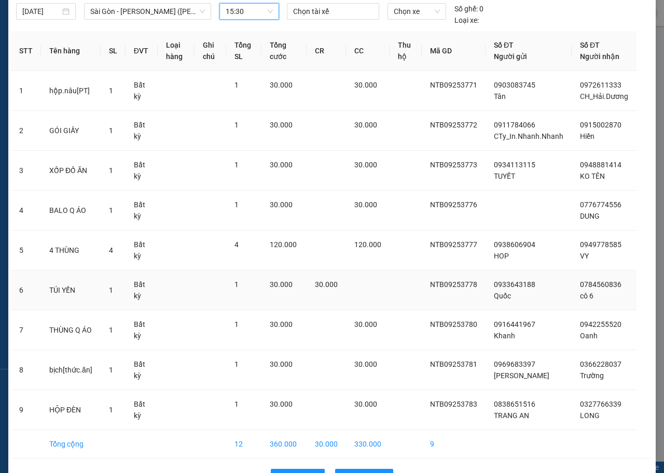
scroll to position [71, 0]
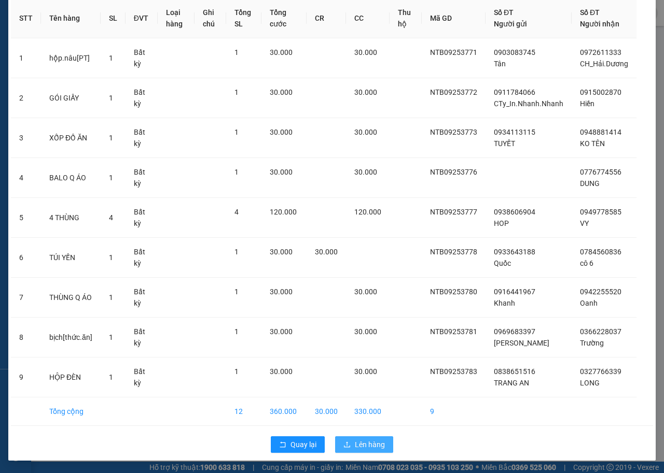
click at [364, 444] on span "Lên hàng" at bounding box center [370, 444] width 30 height 11
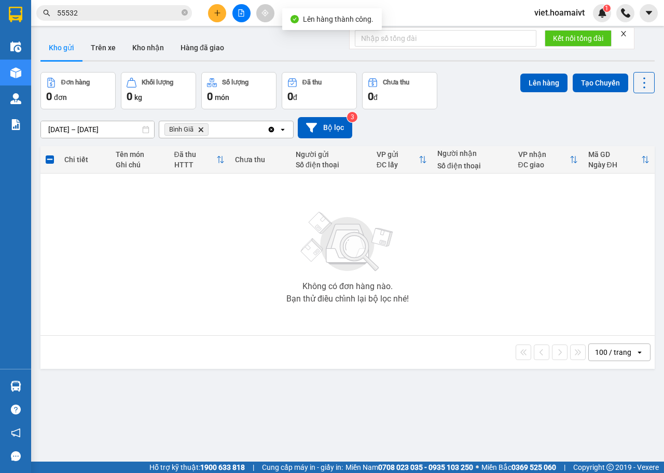
click at [200, 130] on icon "Bình Giã, close by backspace" at bounding box center [201, 129] width 5 height 5
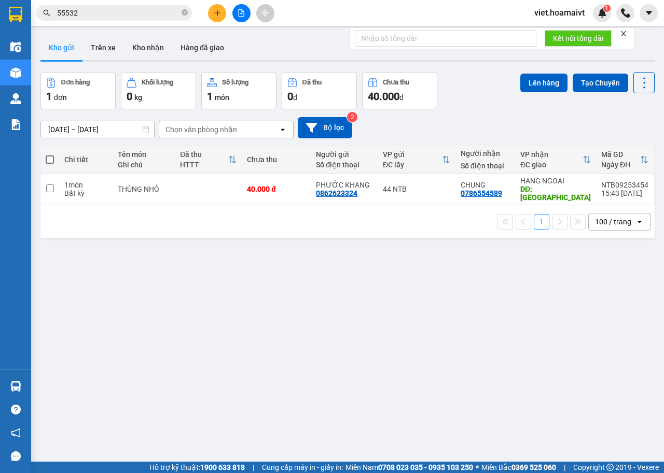
click at [58, 133] on input "[DATE] – [DATE]" at bounding box center [97, 129] width 113 height 17
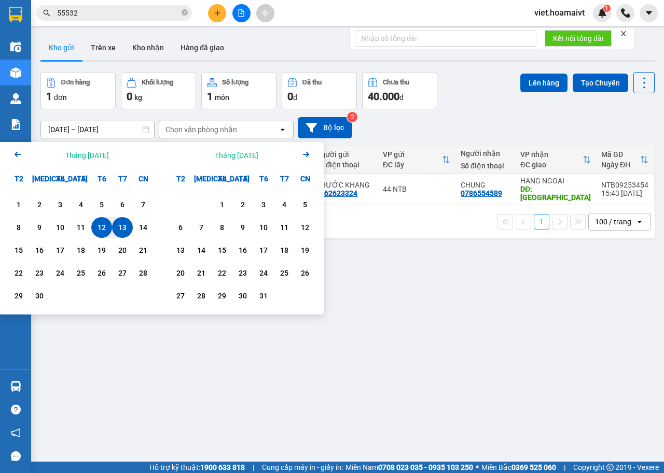
click at [120, 224] on div "13" at bounding box center [122, 227] width 15 height 12
type input "[DATE] – [DATE]"
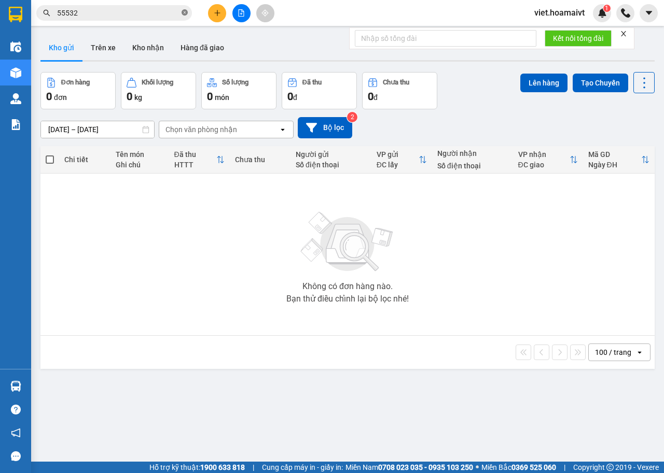
click at [185, 12] on icon "close-circle" at bounding box center [184, 12] width 6 height 6
click at [216, 18] on button at bounding box center [217, 13] width 18 height 18
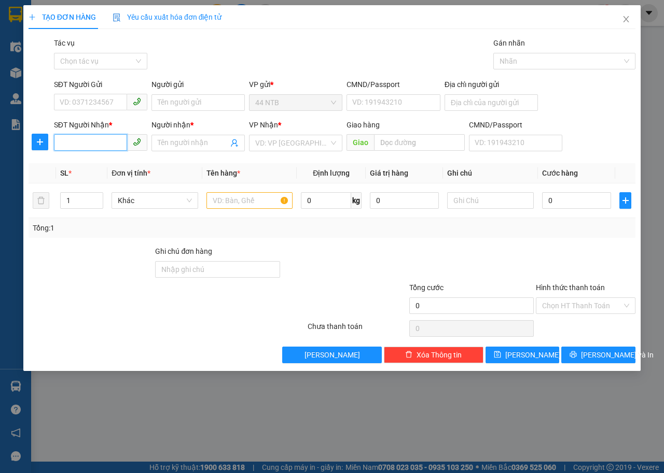
click at [96, 143] on input "SĐT Người Nhận *" at bounding box center [90, 142] width 73 height 17
type input "0934171545"
click at [123, 165] on div "0934171545 - trinh" at bounding box center [100, 163] width 81 height 11
type input "trinh"
type input "0934171545"
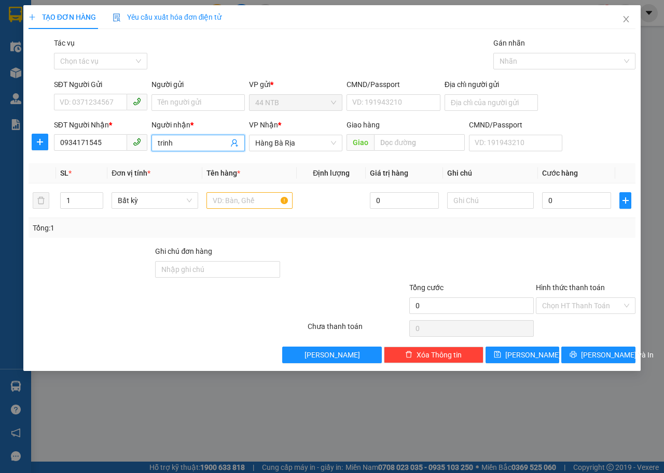
drag, startPoint x: 193, startPoint y: 143, endPoint x: 145, endPoint y: 142, distance: 48.2
click at [145, 142] on div "SĐT Người Nhận * 0934171545 Người nhận * trinh trinh VP Nhận * Hàng Bà Rịa G…" at bounding box center [344, 137] width 585 height 36
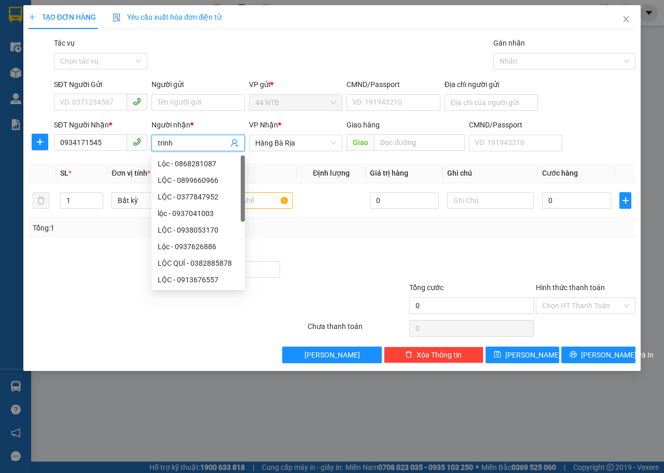
type input "t"
type input "Tâm"
click at [590, 202] on input "0" at bounding box center [576, 200] width 69 height 17
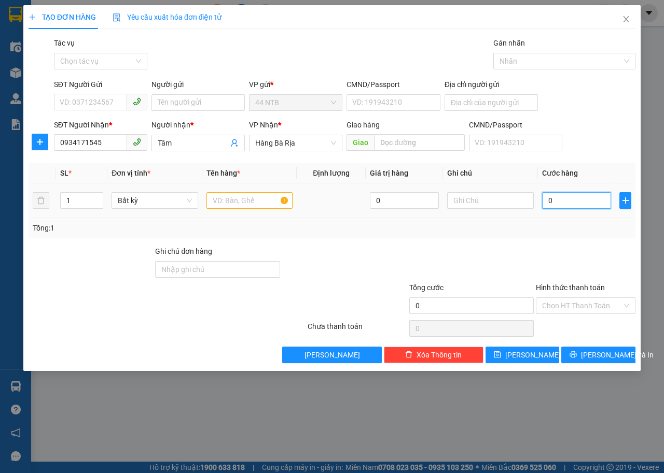
type input "3"
type input "30"
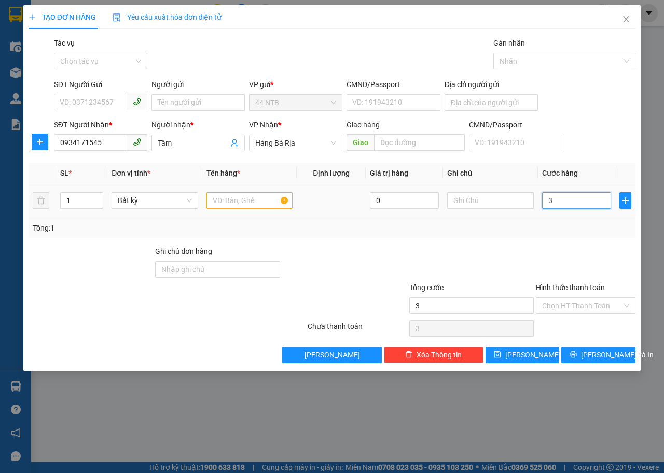
type input "30"
type input "30.000"
click at [232, 203] on input "text" at bounding box center [249, 200] width 87 height 17
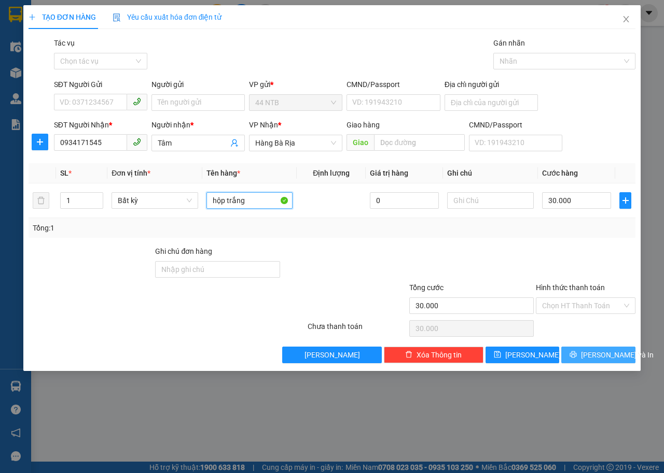
type input "hộp trắng"
click at [591, 357] on span "[PERSON_NAME] và In" at bounding box center [617, 354] width 73 height 11
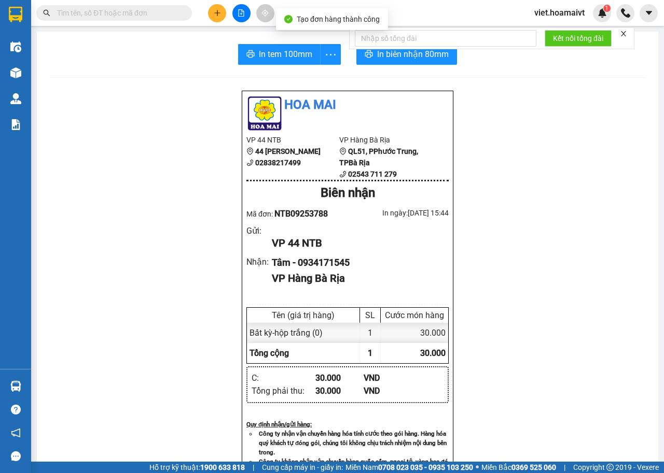
click at [422, 65] on div "In tem 100mm In biên nhận 80mm Hoa Mai VP 44 NTB 44 [PERSON_NAME] 02838217499 V…" at bounding box center [347, 400] width 621 height 737
click at [422, 62] on button "In biên nhận 80mm" at bounding box center [406, 54] width 101 height 21
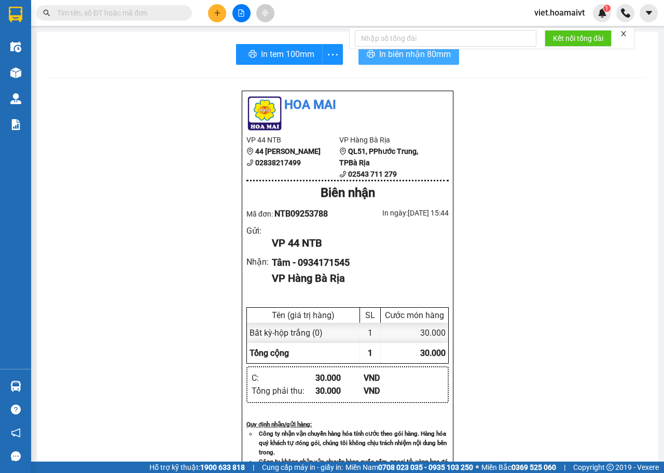
click at [390, 57] on span "In biên nhận 80mm" at bounding box center [415, 54] width 72 height 13
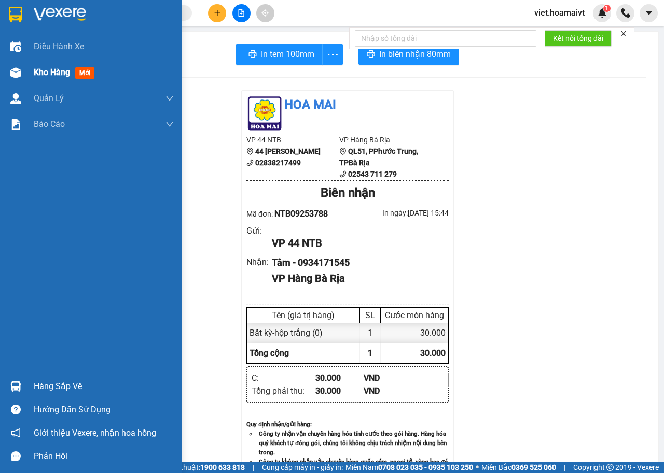
click at [49, 74] on span "Kho hàng" at bounding box center [52, 72] width 36 height 10
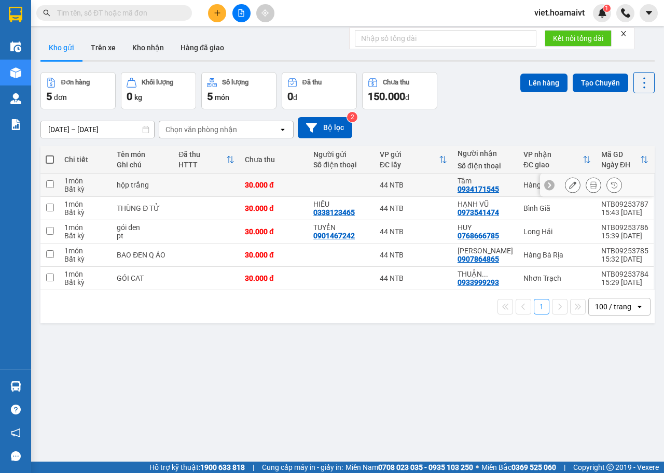
click at [569, 186] on icon at bounding box center [572, 184] width 7 height 7
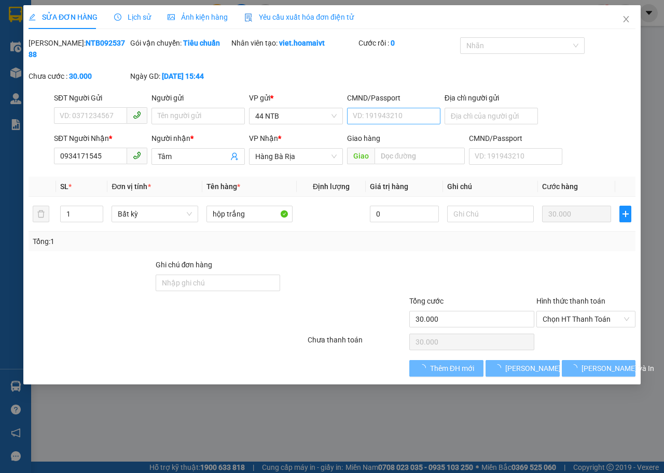
type input "0934171545"
type input "Tâm"
type input "30.000"
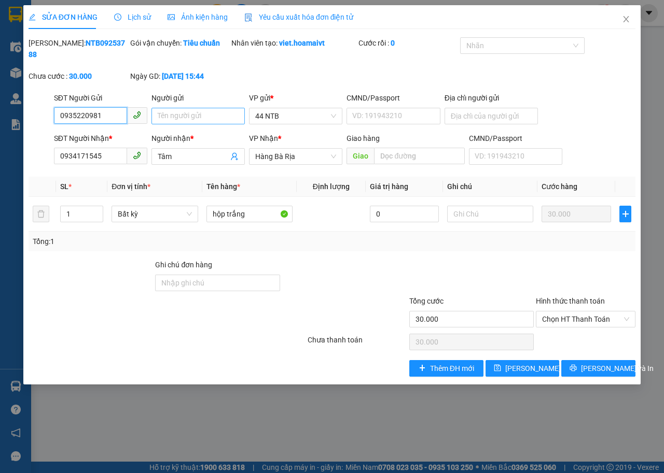
type input "0935220981"
click at [176, 116] on input "Người gửi" at bounding box center [197, 116] width 93 height 17
type input "[PERSON_NAME]"
click at [517, 368] on span "[PERSON_NAME] thay đổi" at bounding box center [546, 368] width 83 height 11
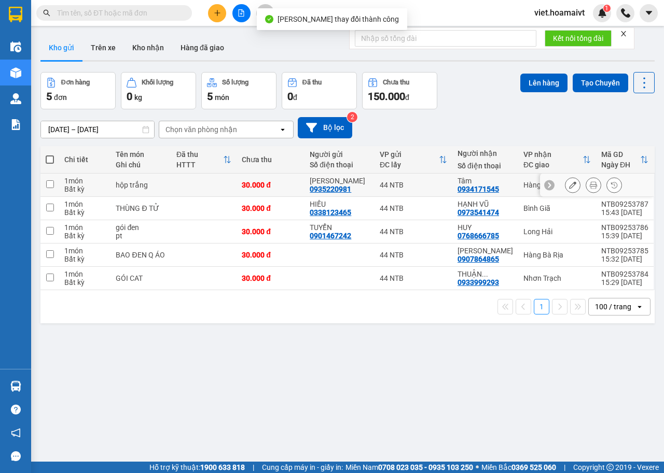
click at [590, 183] on icon at bounding box center [593, 184] width 7 height 7
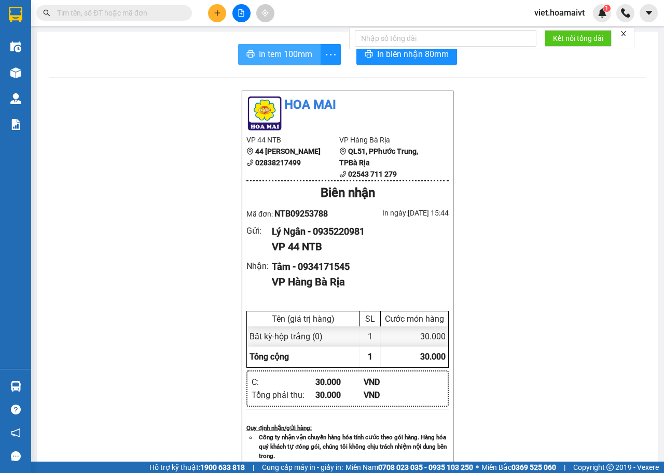
click at [288, 55] on span "In tem 100mm" at bounding box center [285, 54] width 53 height 13
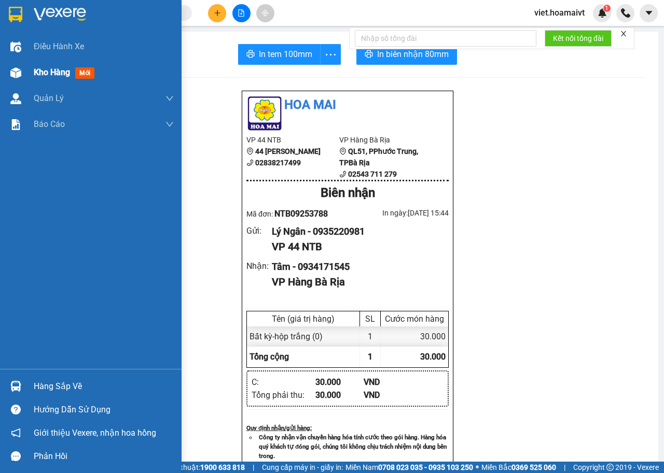
click at [38, 73] on span "Kho hàng" at bounding box center [52, 72] width 36 height 10
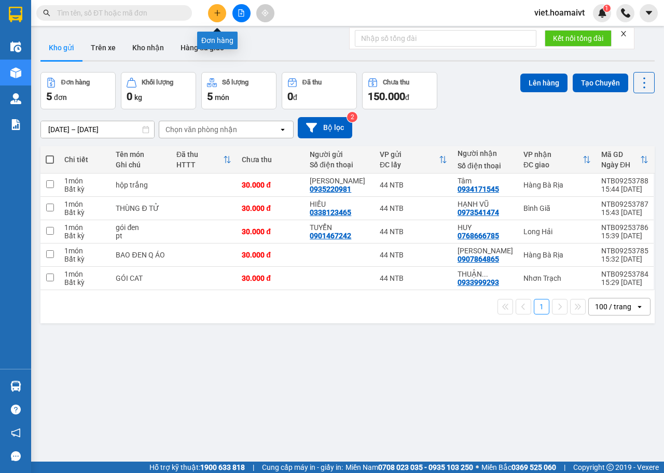
click at [216, 13] on icon "plus" at bounding box center [217, 12] width 7 height 7
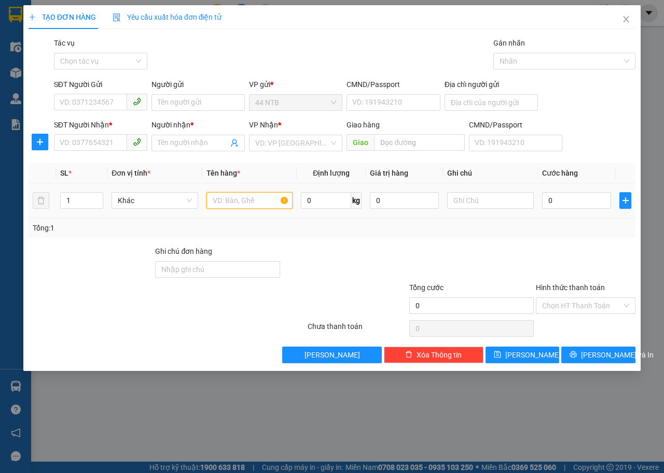
click at [250, 197] on input "text" at bounding box center [249, 200] width 87 height 17
type input "xốp"
click at [570, 203] on input "0" at bounding box center [576, 200] width 69 height 17
type input "1"
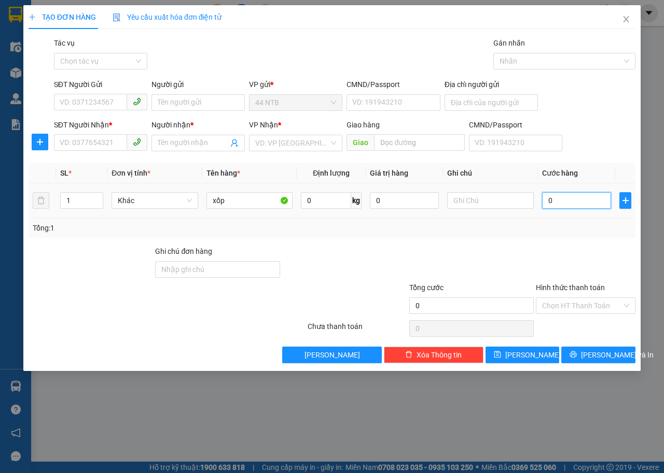
type input "1"
type input "12"
type input "120"
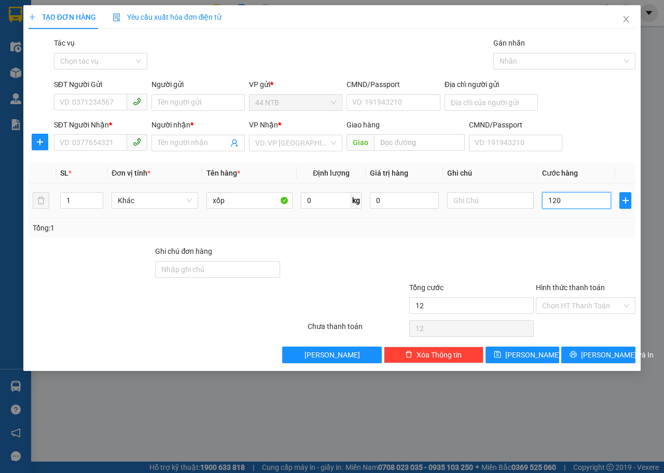
type input "120"
type input "120.000"
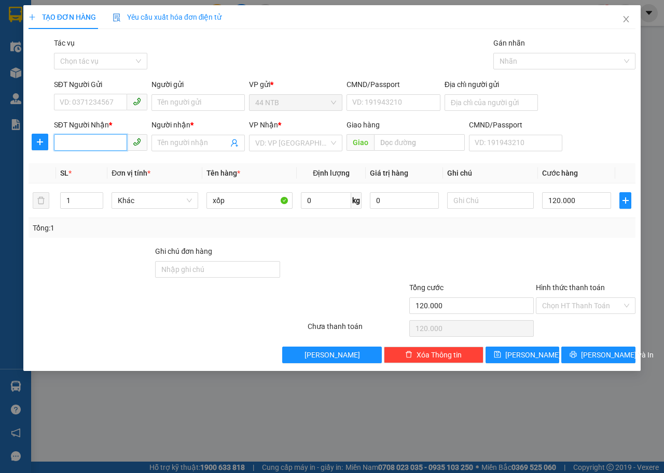
click at [100, 143] on input "SĐT Người Nhận *" at bounding box center [90, 142] width 73 height 17
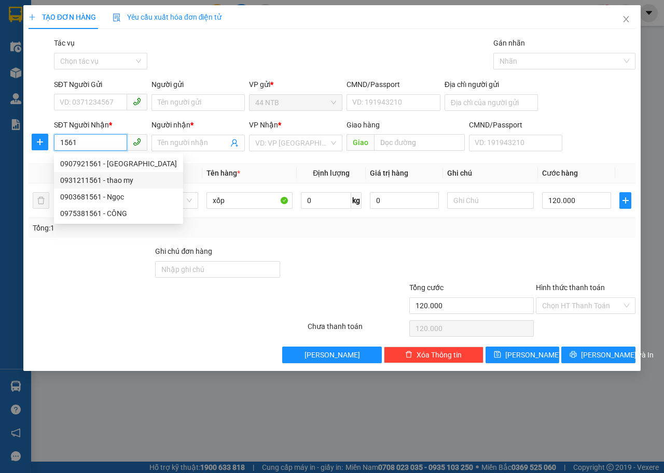
click at [89, 180] on div "0931211561 - thao my" at bounding box center [118, 180] width 117 height 11
type input "0931211561"
type input "thao my"
type input "HIEN HOA"
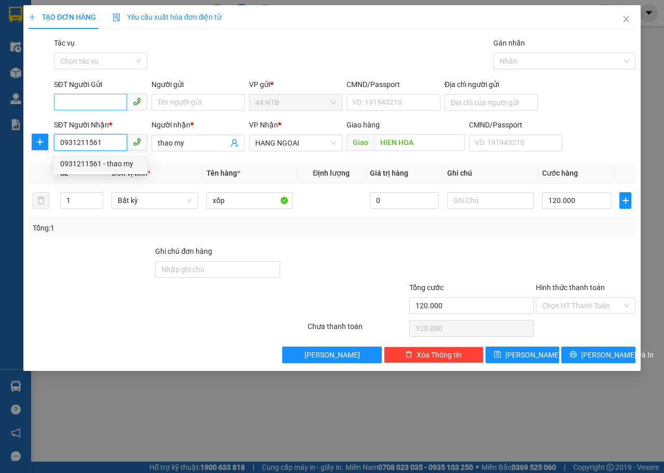
type input "0931211561"
click at [100, 102] on input "SĐT Người Gửi" at bounding box center [90, 102] width 73 height 17
click at [99, 138] on div "0931158605 - HẰNG" at bounding box center [100, 139] width 81 height 11
type input "0931158605"
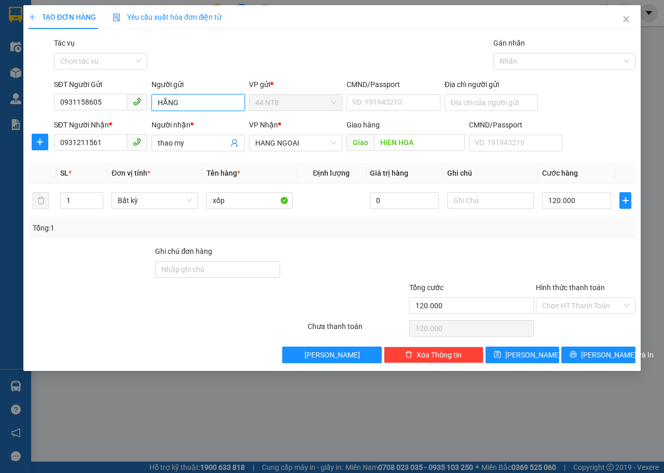
click at [207, 103] on input "HẰNG" at bounding box center [197, 102] width 93 height 17
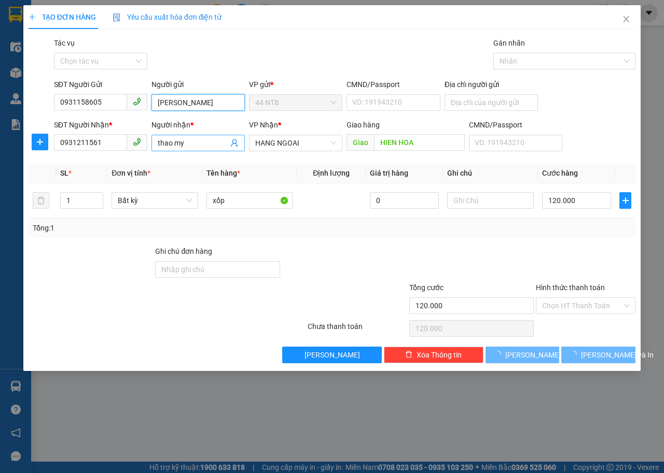
type input "[PERSON_NAME]"
drag, startPoint x: 203, startPoint y: 138, endPoint x: 141, endPoint y: 148, distance: 62.5
click at [141, 148] on div "SĐT Người Nhận * 0931211561 Người nhận * thao my thao my VP Nhận * HANG NGOAI G…" at bounding box center [344, 137] width 585 height 36
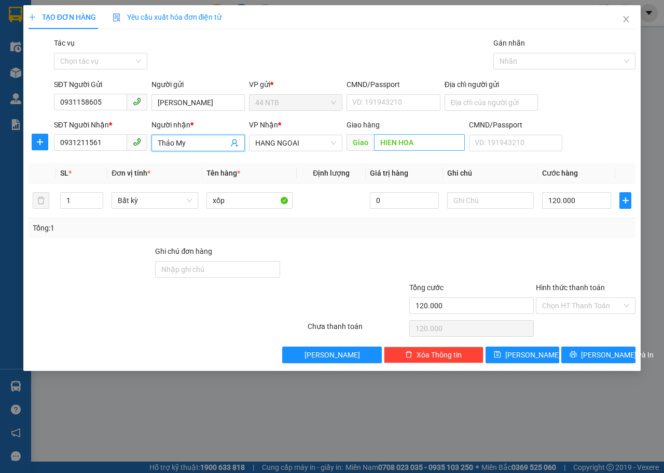
type input "Thảo My"
click at [452, 143] on input "HIEN HOA" at bounding box center [419, 142] width 90 height 17
type input "Phước Thái"
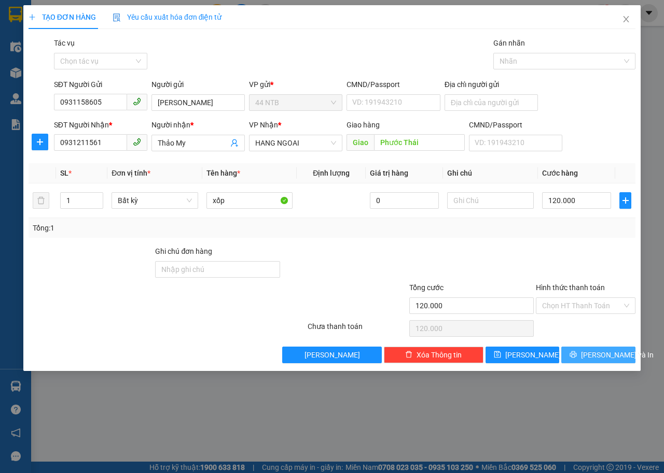
click at [577, 357] on icon "printer" at bounding box center [572, 354] width 7 height 7
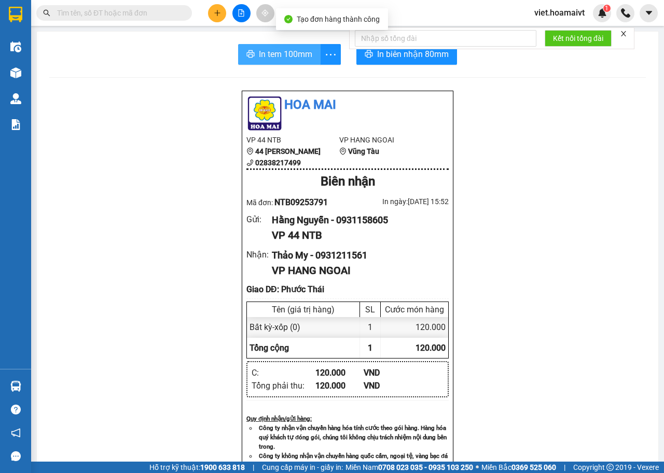
click at [259, 49] on span "In tem 100mm" at bounding box center [285, 54] width 53 height 13
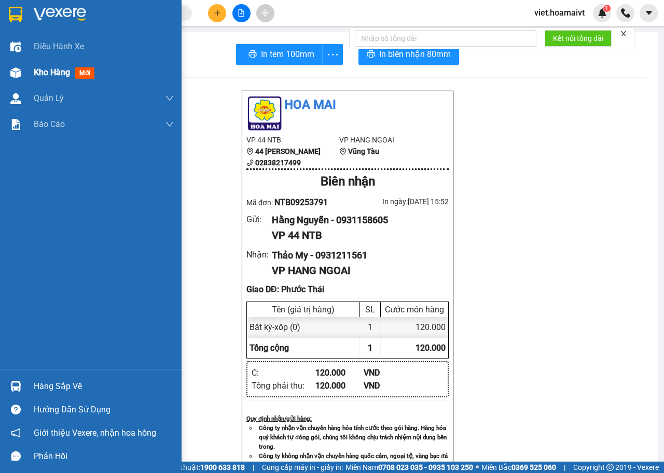
click at [59, 71] on span "Kho hàng" at bounding box center [52, 72] width 36 height 10
